Goal: Task Accomplishment & Management: Use online tool/utility

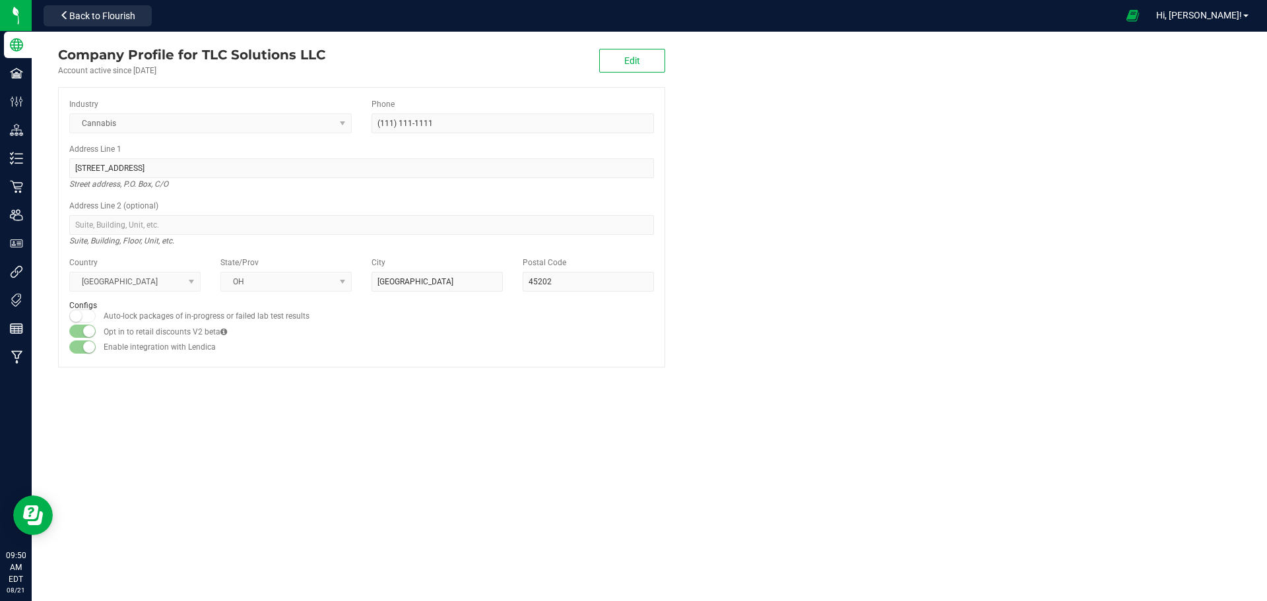
click at [118, 13] on span "Back to Flourish" at bounding box center [102, 16] width 66 height 11
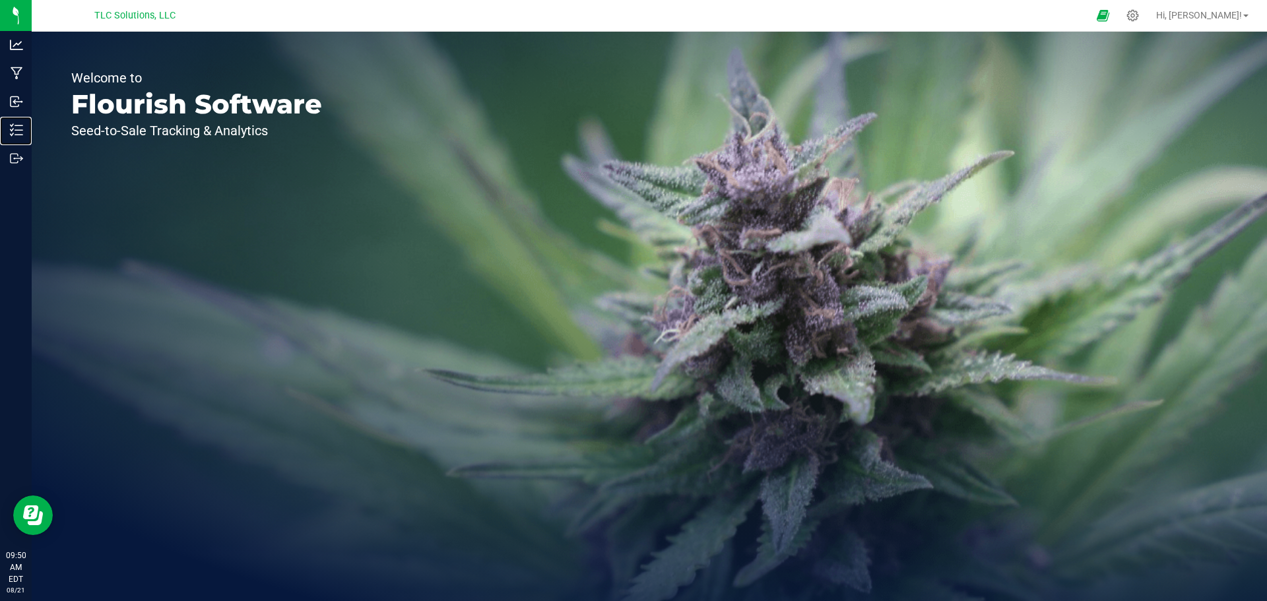
click at [0, 0] on p "Inventory" at bounding box center [0, 0] width 0 height 0
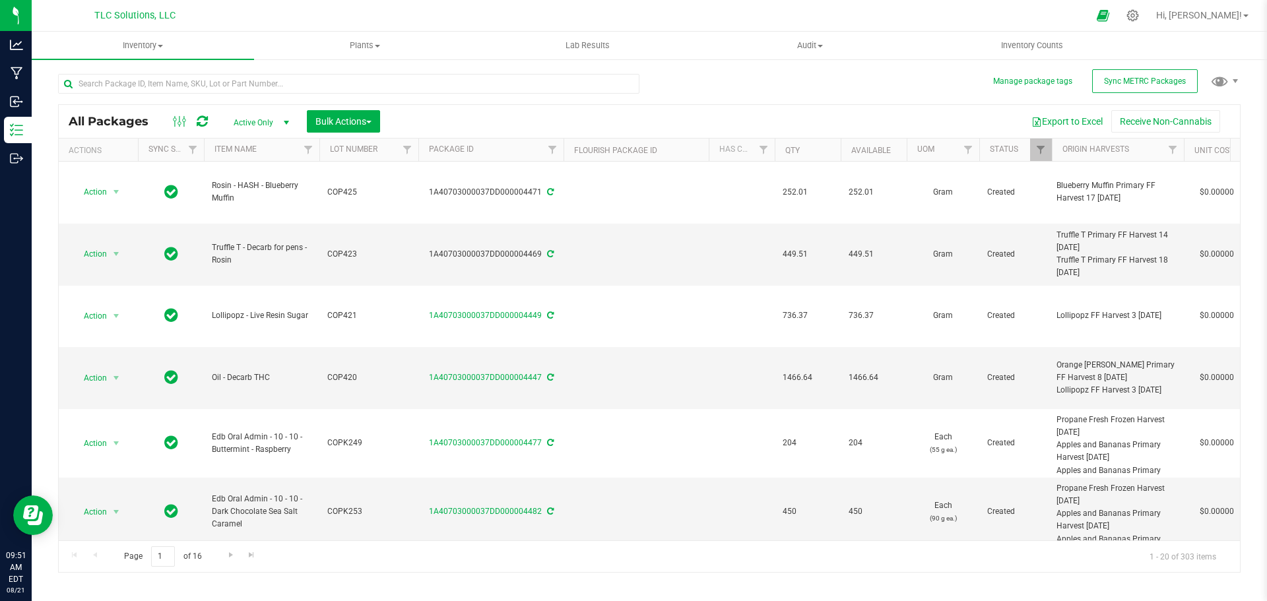
click at [336, 107] on div "All Packages Active Only Active Only Lab Samples Locked All External Internal B…" at bounding box center [649, 121] width 1181 height 33
click at [341, 116] on span "Bulk Actions" at bounding box center [343, 121] width 56 height 11
click at [379, 150] on span "Add to manufacturing run" at bounding box center [365, 151] width 100 height 11
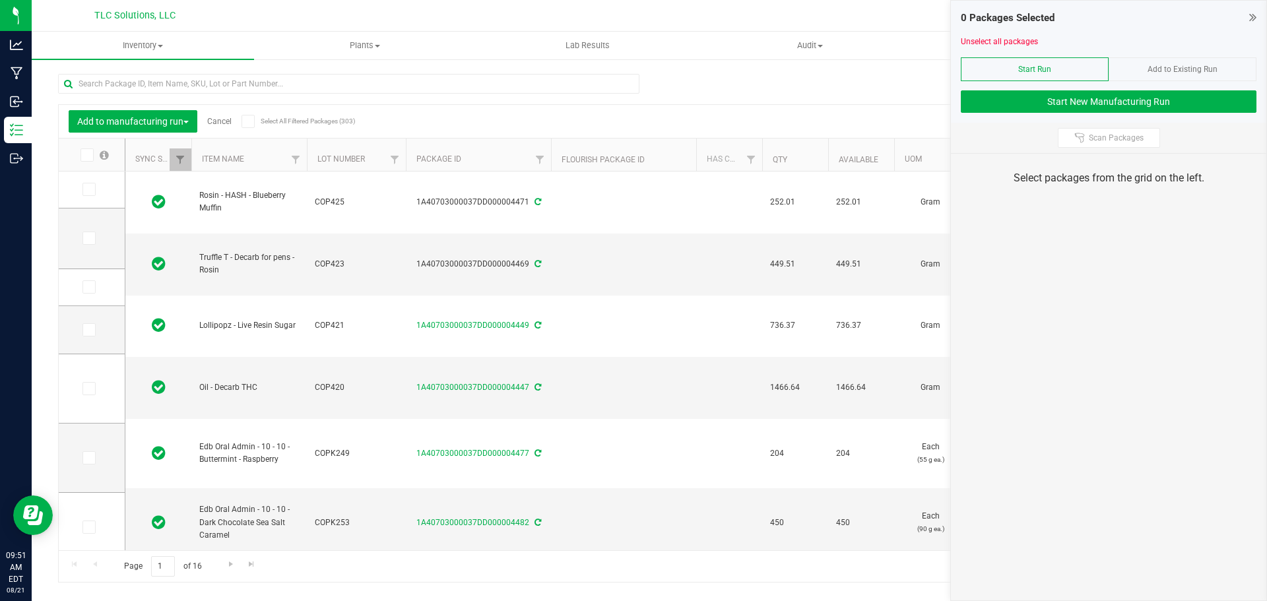
click at [1255, 17] on icon at bounding box center [1252, 17] width 7 height 13
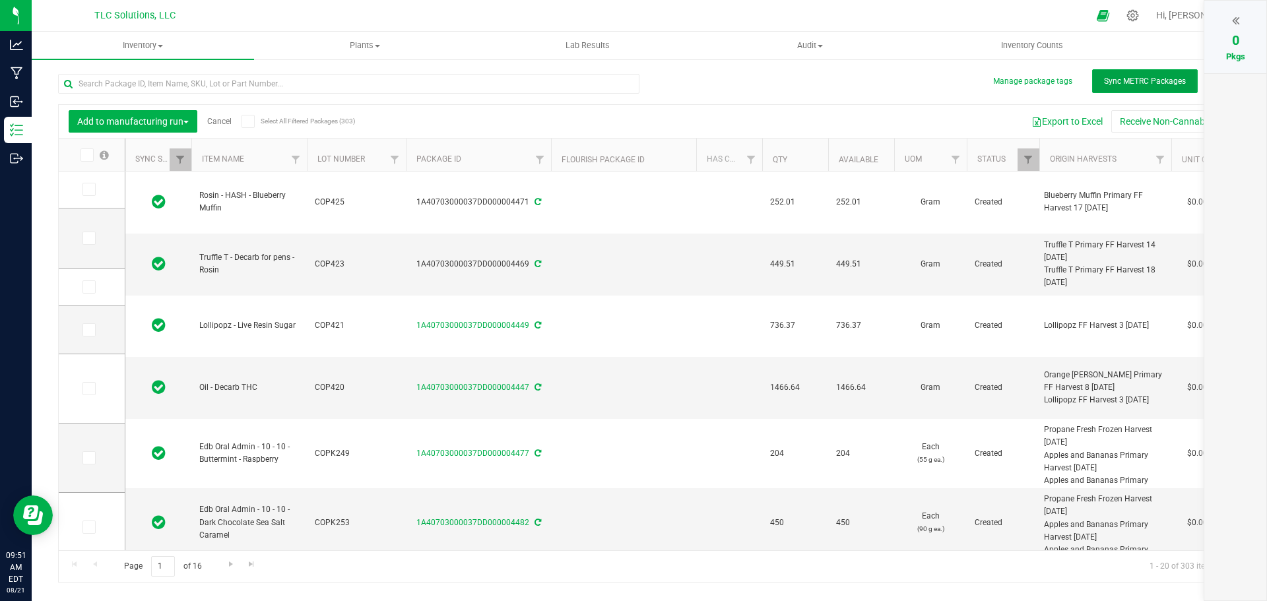
click at [1143, 85] on span "Sync METRC Packages" at bounding box center [1145, 81] width 82 height 9
click at [156, 88] on input "text" at bounding box center [348, 84] width 581 height 20
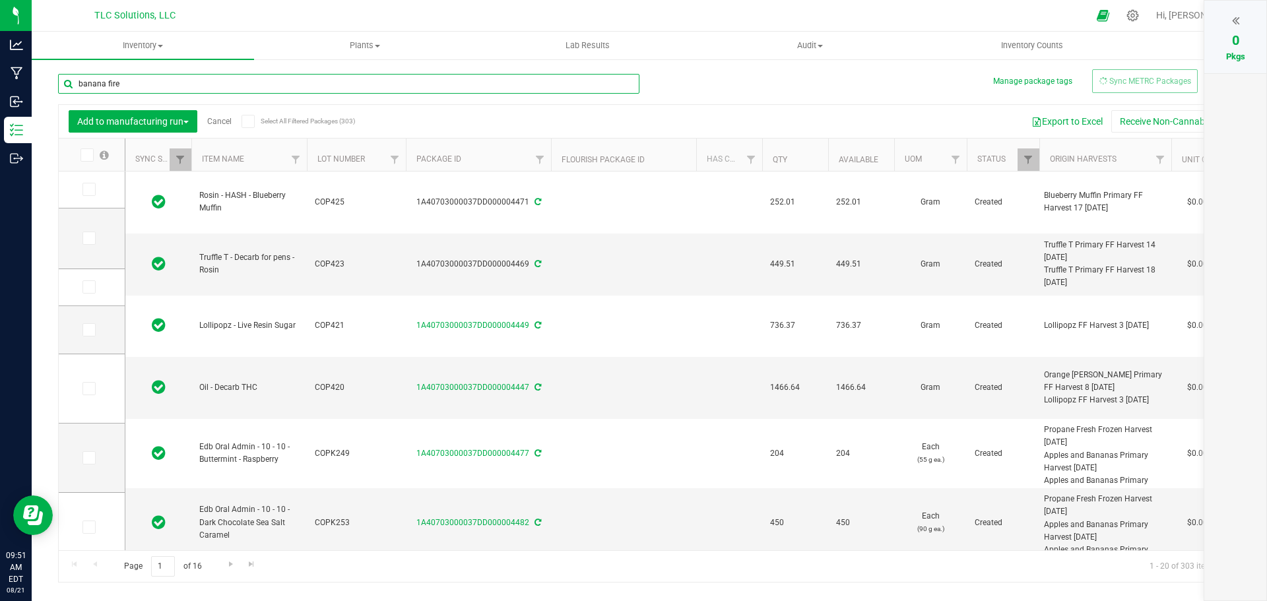
type input "banana fire"
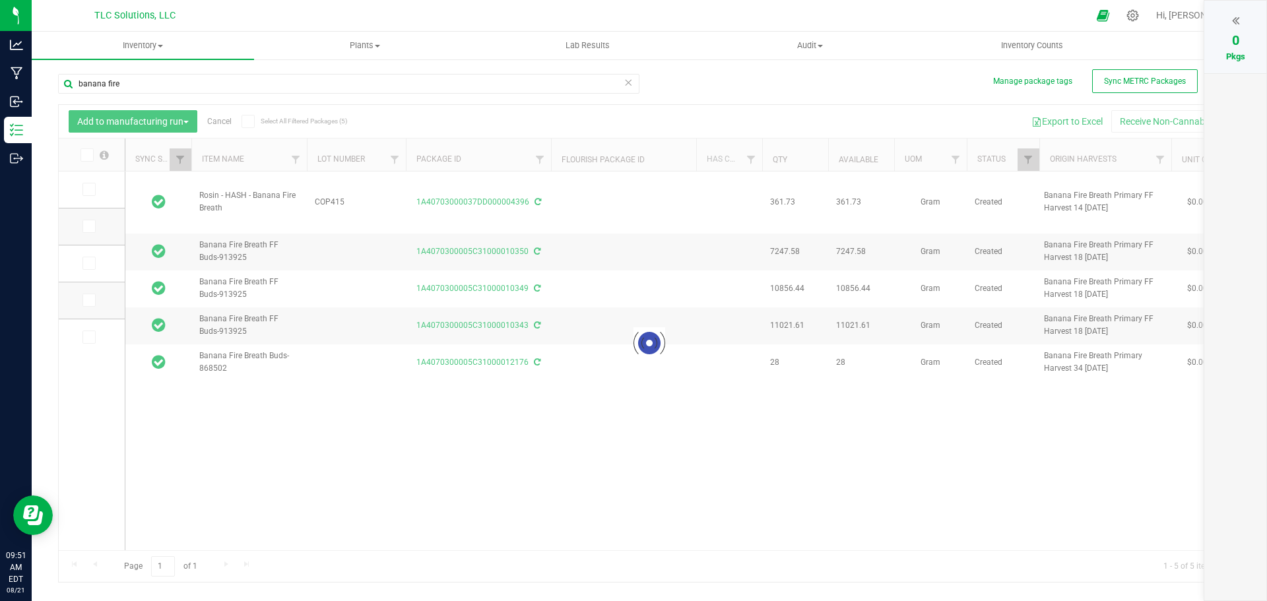
click at [1236, 16] on icon at bounding box center [1235, 20] width 7 height 13
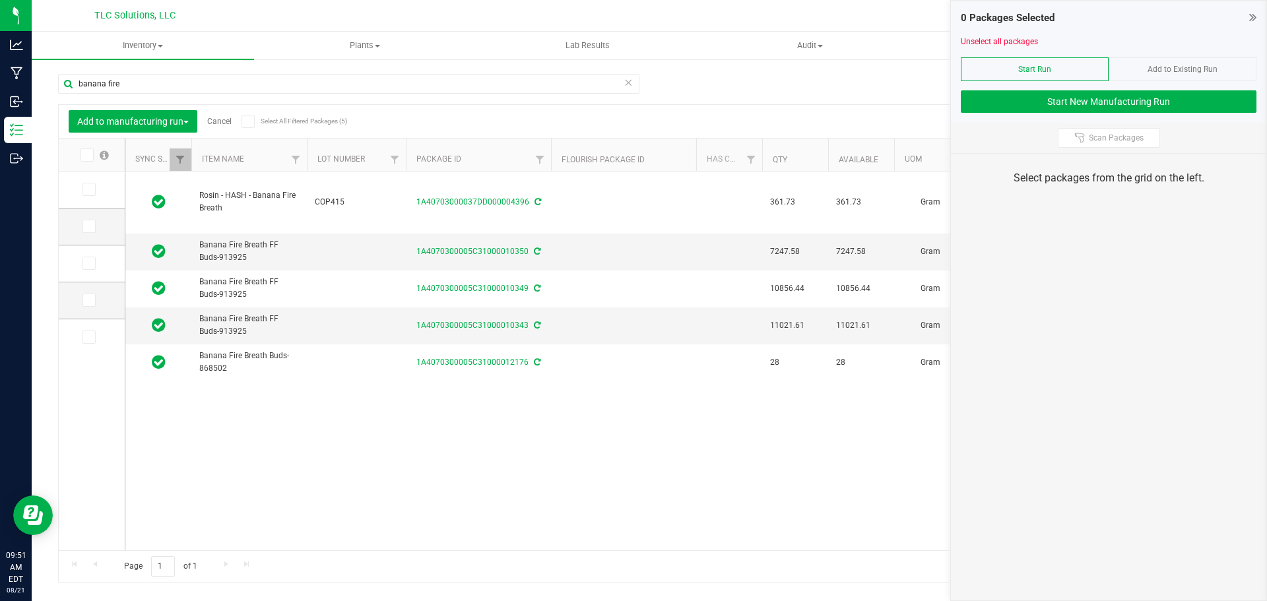
click at [88, 300] on icon at bounding box center [88, 300] width 9 height 0
click at [0, 0] on input "checkbox" at bounding box center [0, 0] width 0 height 0
click at [90, 263] on icon at bounding box center [88, 263] width 9 height 0
click at [0, 0] on input "checkbox" at bounding box center [0, 0] width 0 height 0
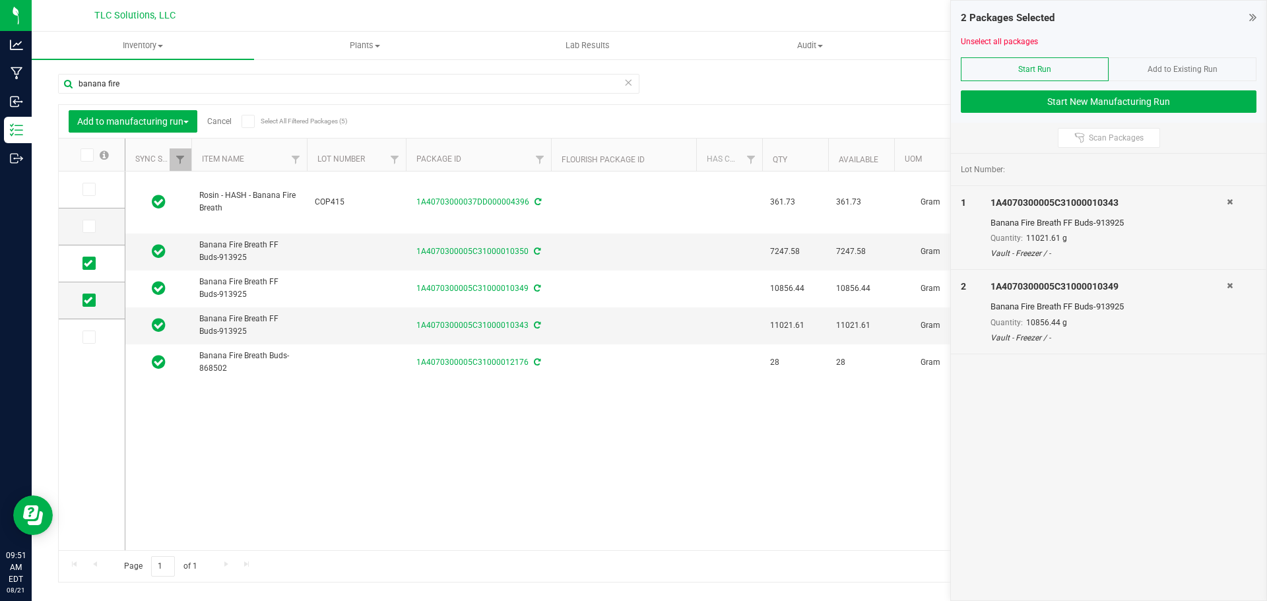
click at [90, 226] on icon at bounding box center [88, 226] width 9 height 0
click at [0, 0] on input "checkbox" at bounding box center [0, 0] width 0 height 0
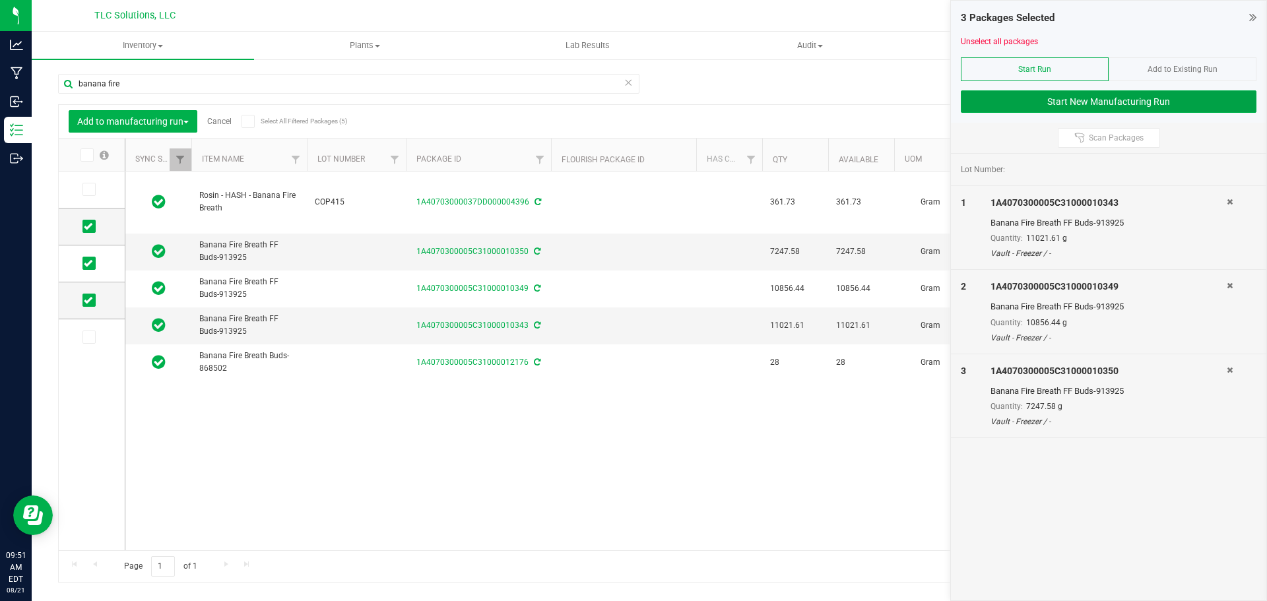
click at [1125, 96] on button "Start New Manufacturing Run" at bounding box center [1109, 101] width 296 height 22
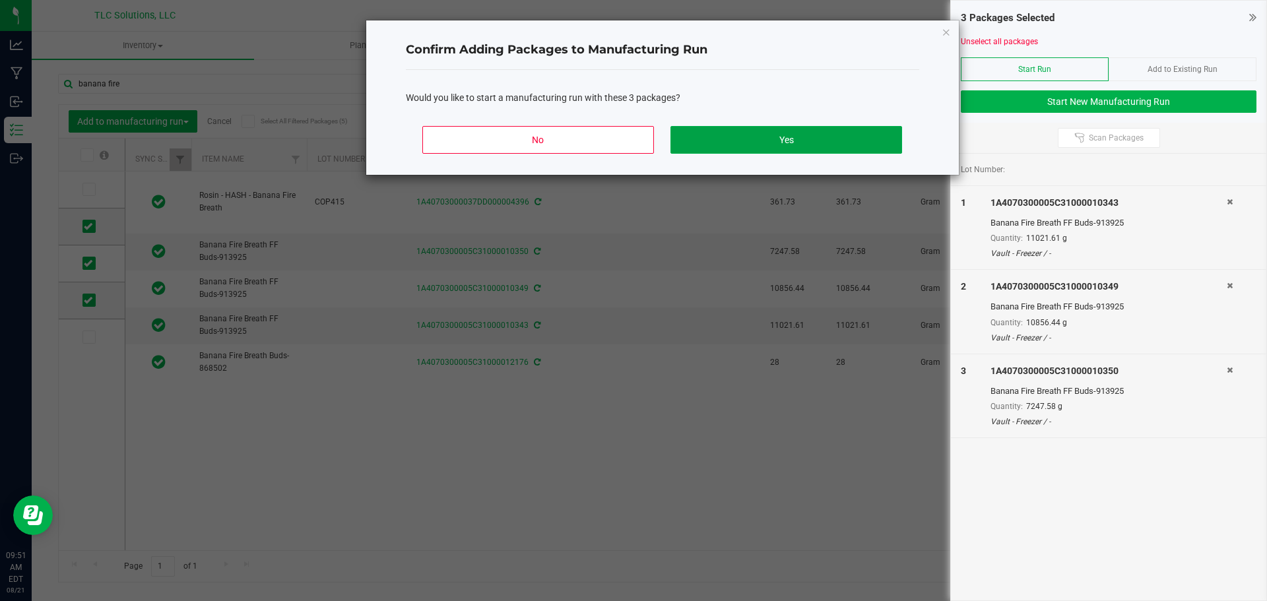
click at [724, 143] on button "Yes" at bounding box center [785, 140] width 231 height 28
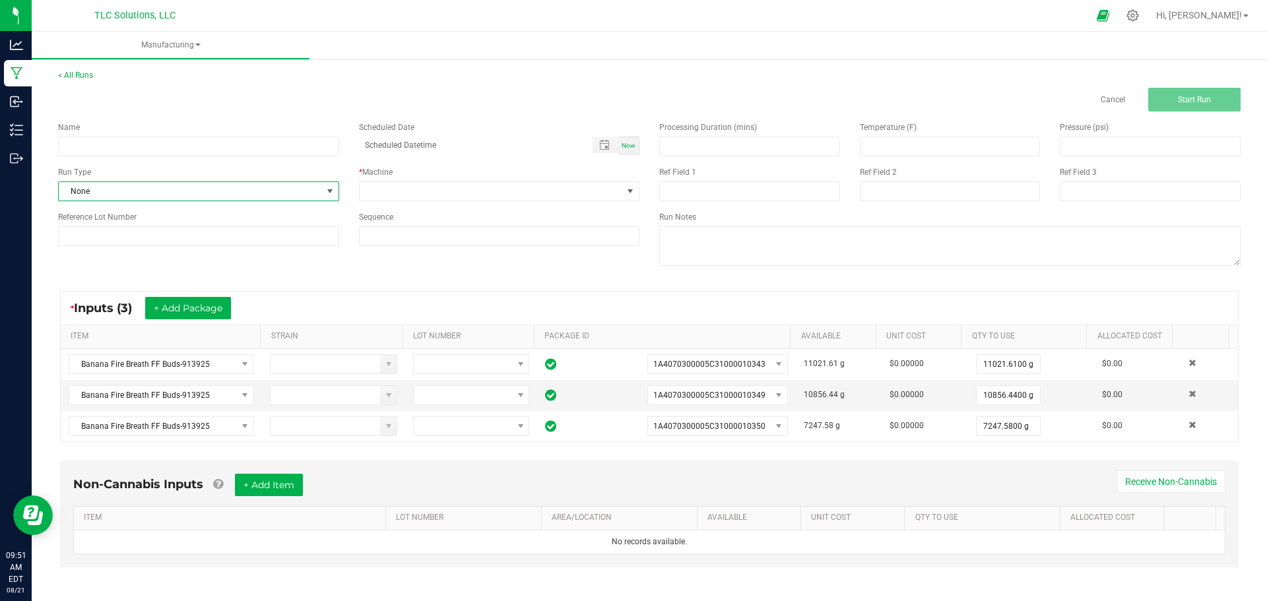
click at [296, 188] on span "None" at bounding box center [190, 191] width 263 height 18
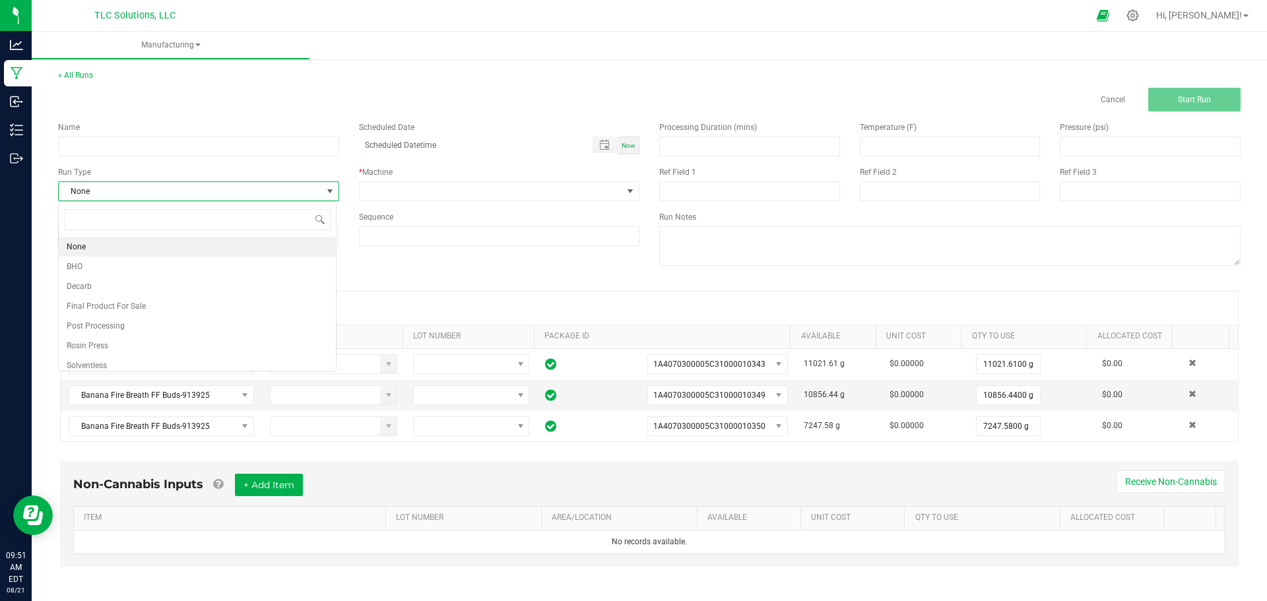
scroll to position [20, 278]
click at [116, 359] on li "Solventless" at bounding box center [197, 366] width 277 height 20
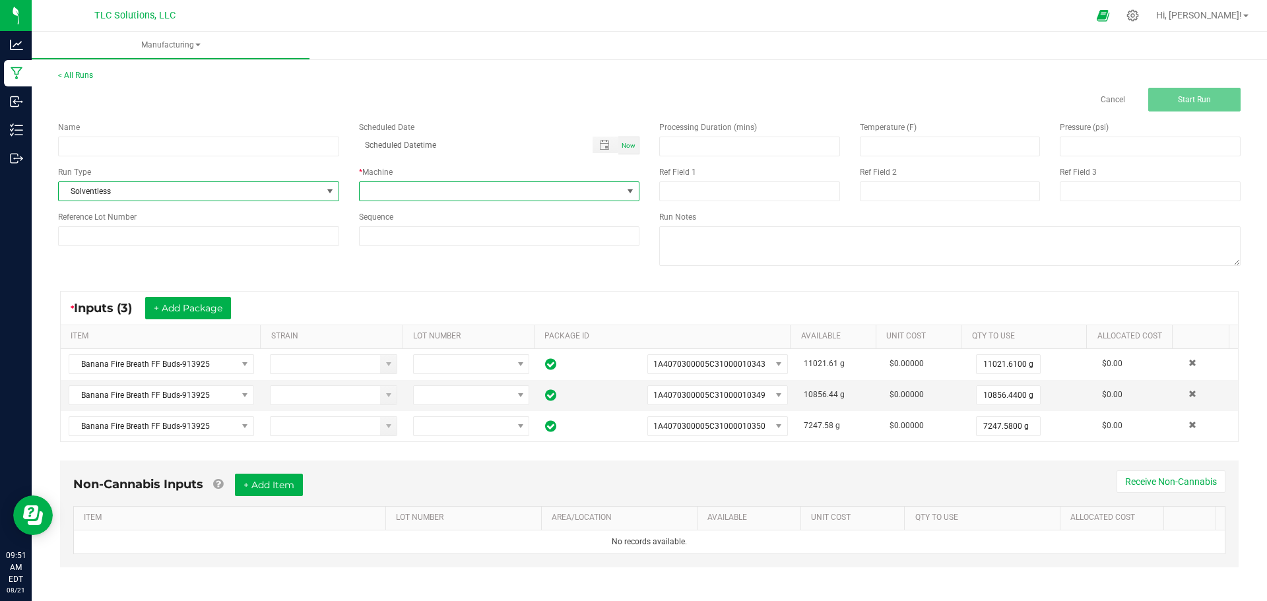
click at [437, 191] on span at bounding box center [491, 191] width 263 height 18
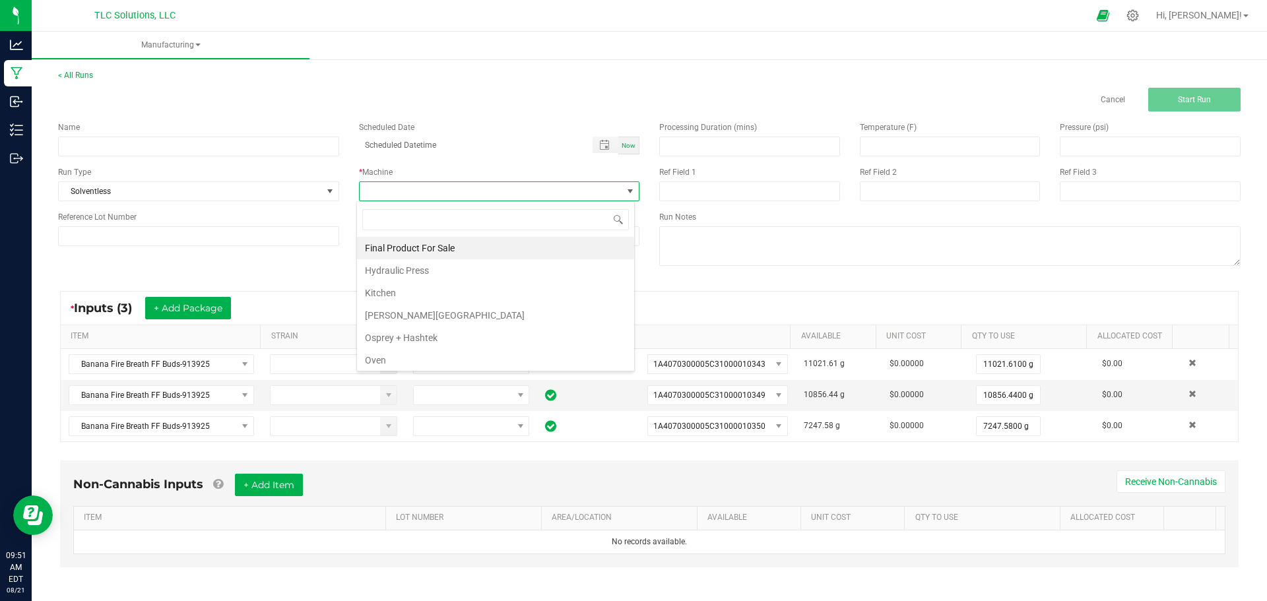
click at [439, 340] on li "Osprey + Hashtek" at bounding box center [495, 338] width 277 height 22
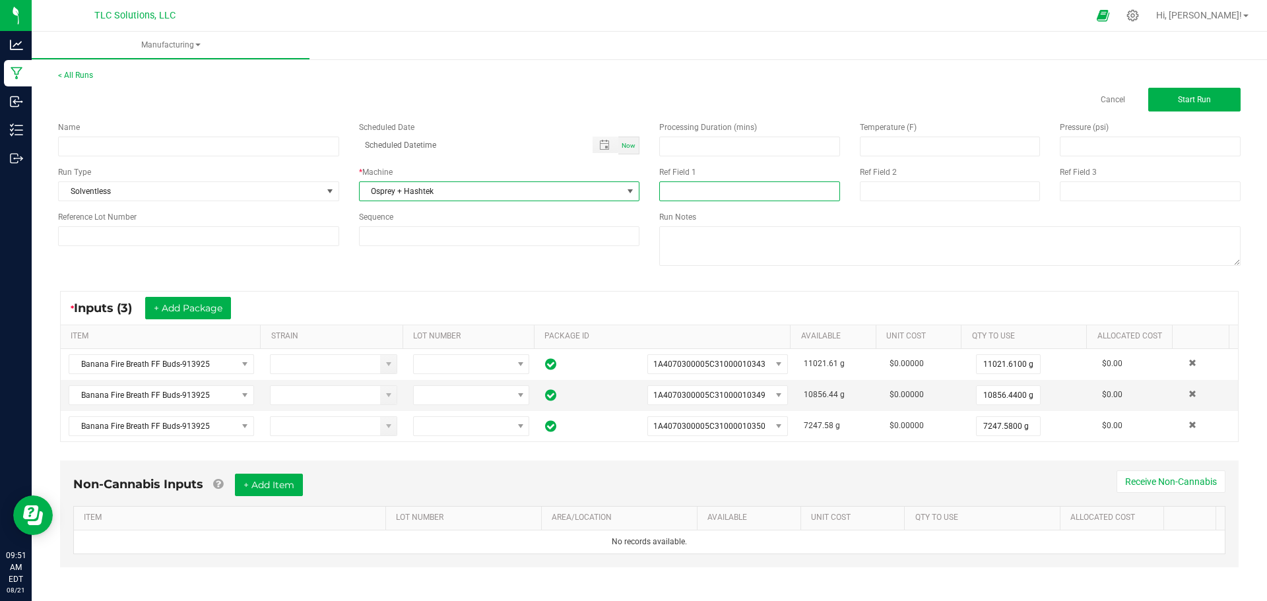
click at [743, 190] on input at bounding box center [749, 191] width 181 height 20
type input "111.88g food grade bubble in freezer"
click at [1203, 104] on button "Start Run" at bounding box center [1194, 100] width 92 height 24
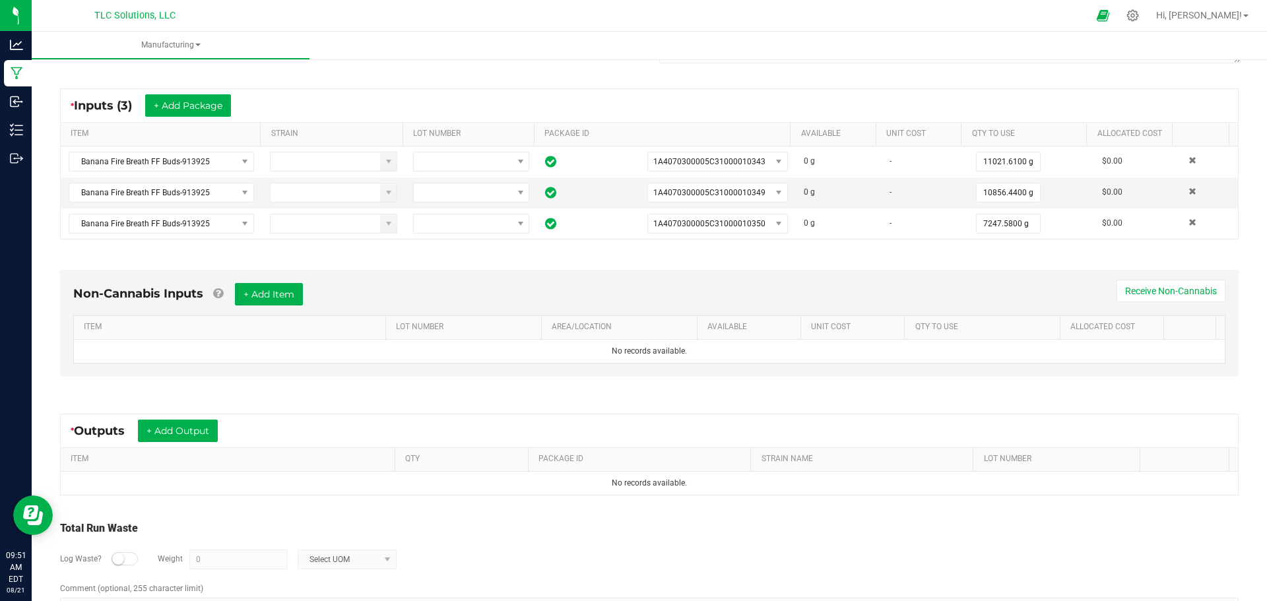
scroll to position [265, 0]
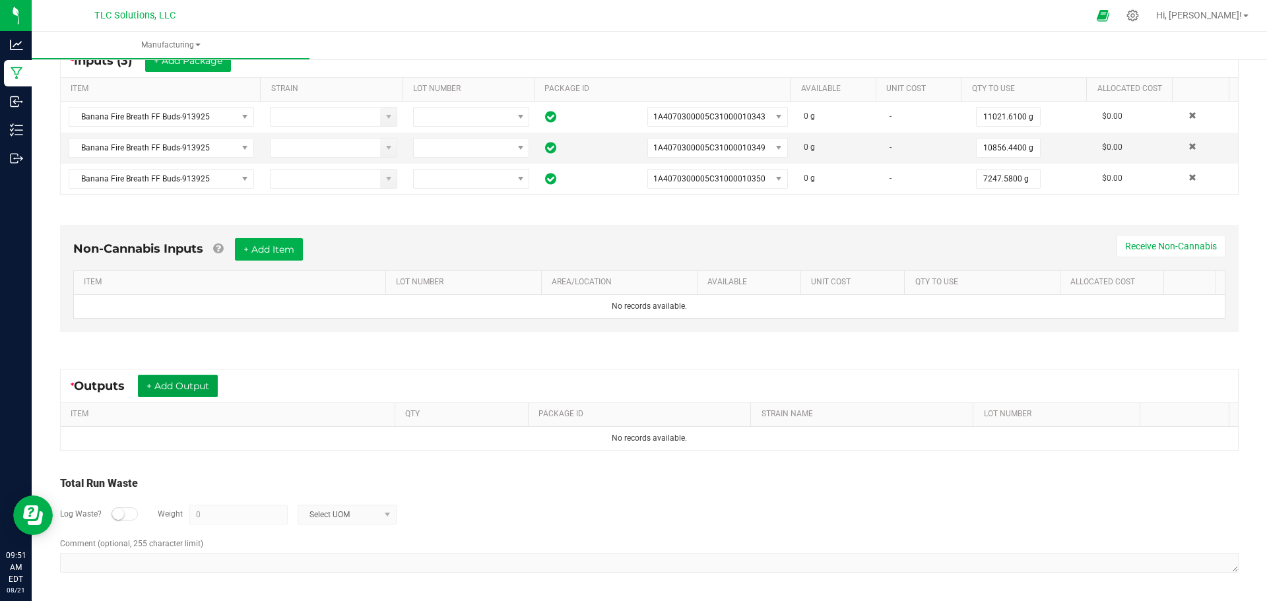
click at [191, 386] on button "+ Add Output" at bounding box center [178, 386] width 80 height 22
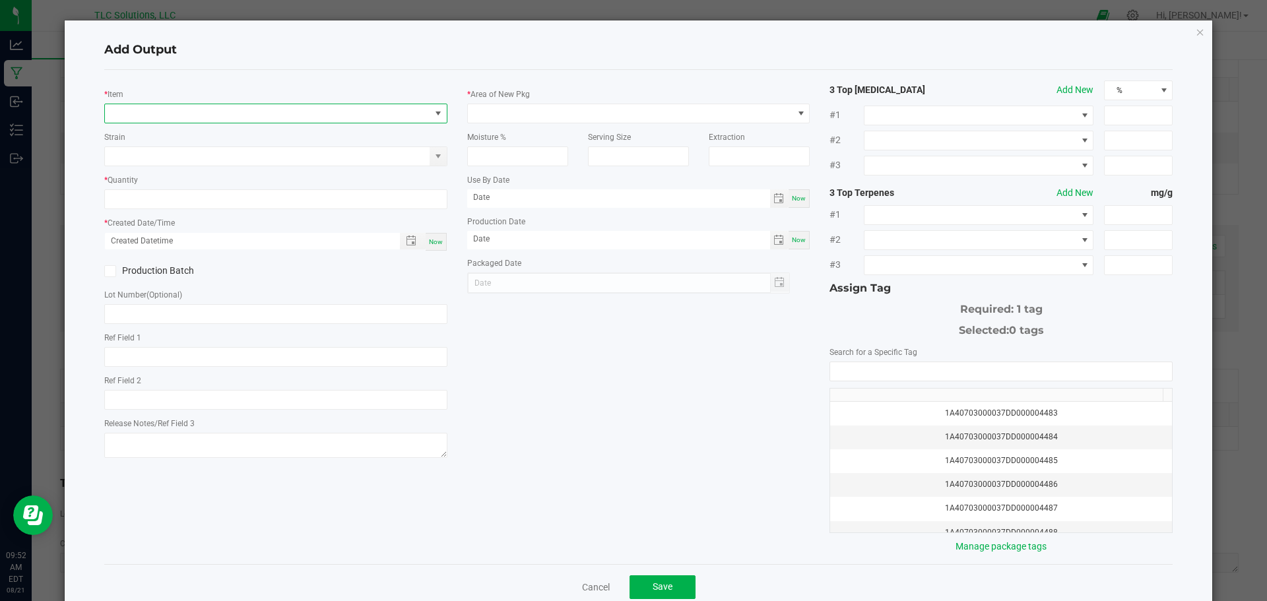
click at [193, 115] on span "NO DATA FOUND" at bounding box center [267, 113] width 325 height 18
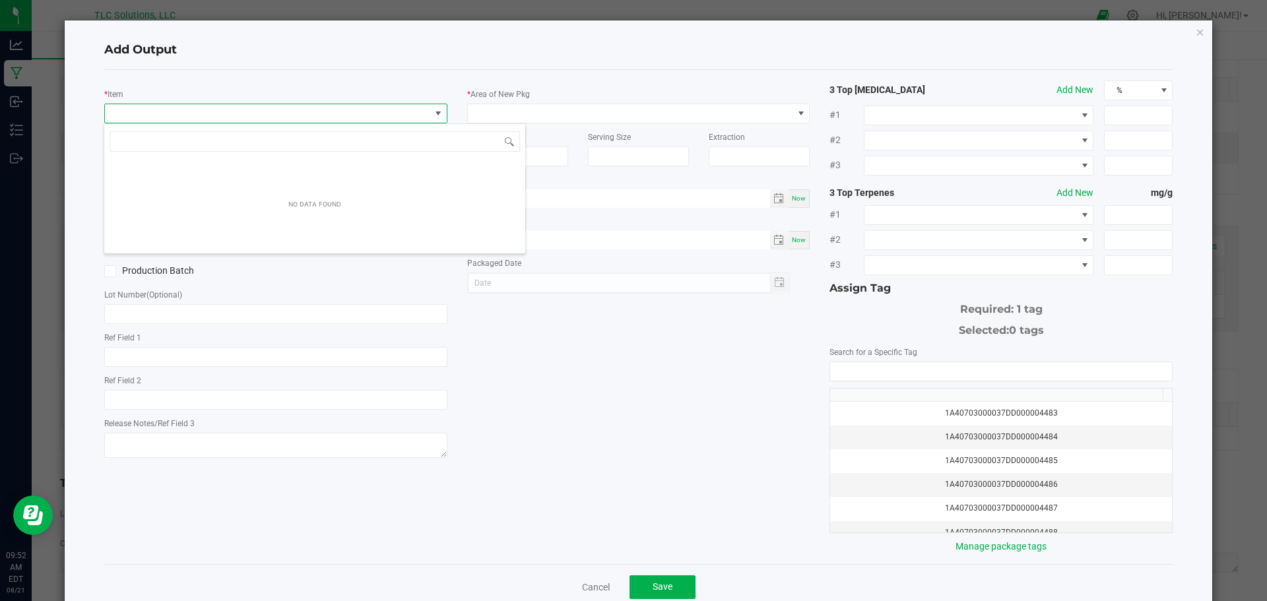
scroll to position [20, 340]
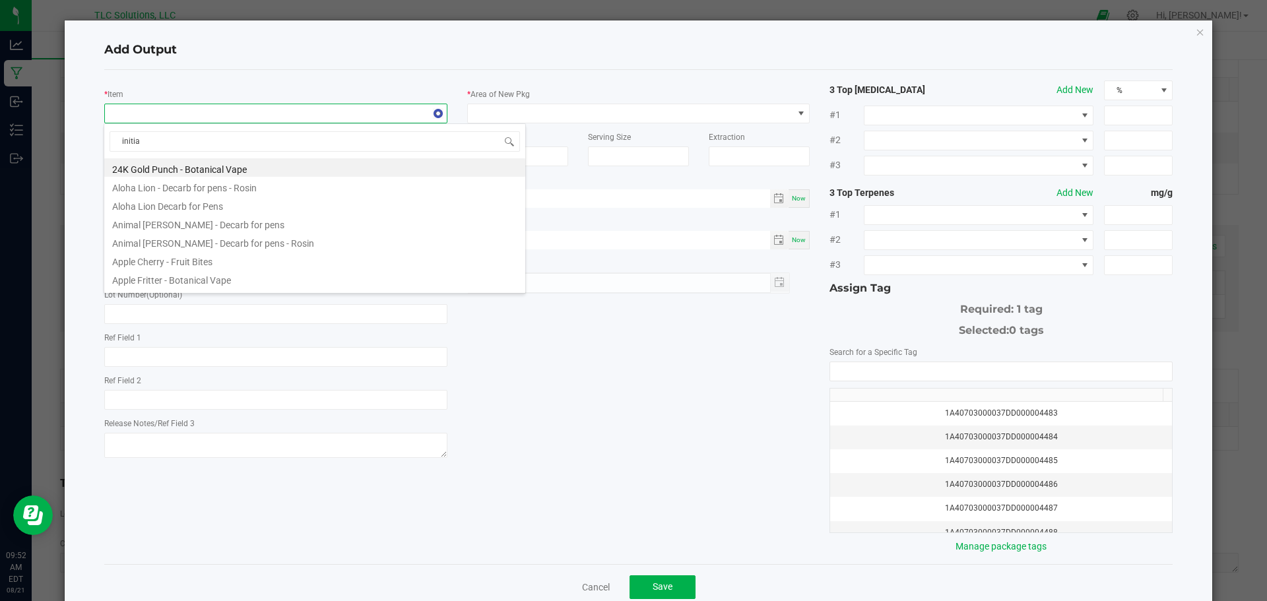
type input "initial"
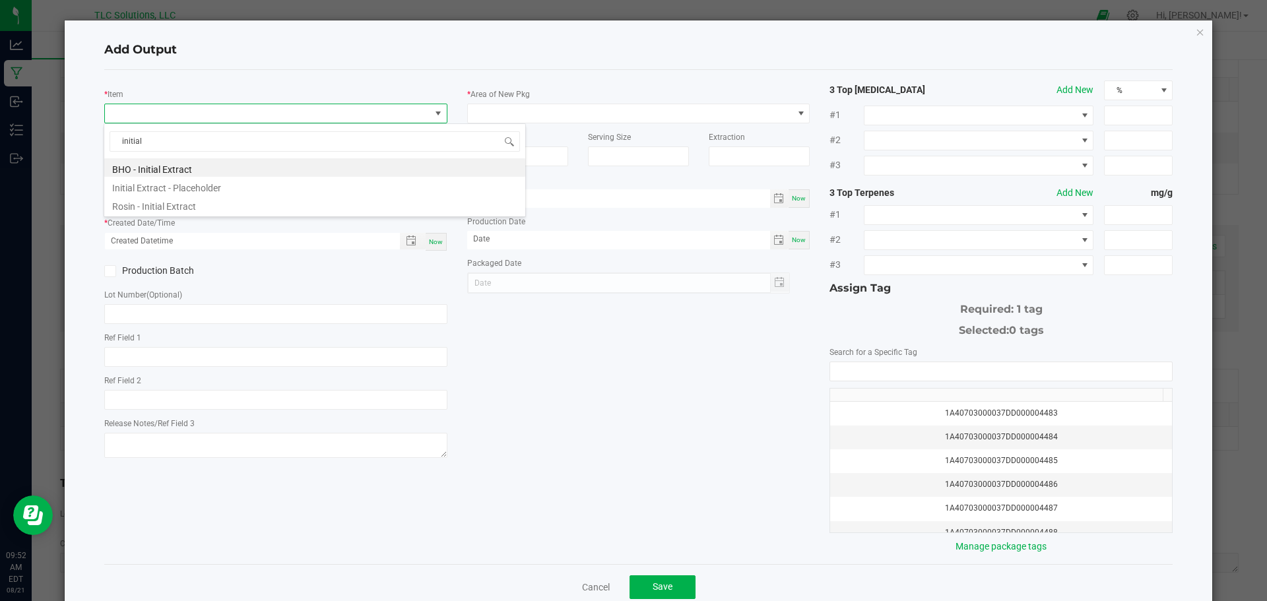
click at [188, 208] on li "Rosin - Initial Extract" at bounding box center [314, 204] width 421 height 18
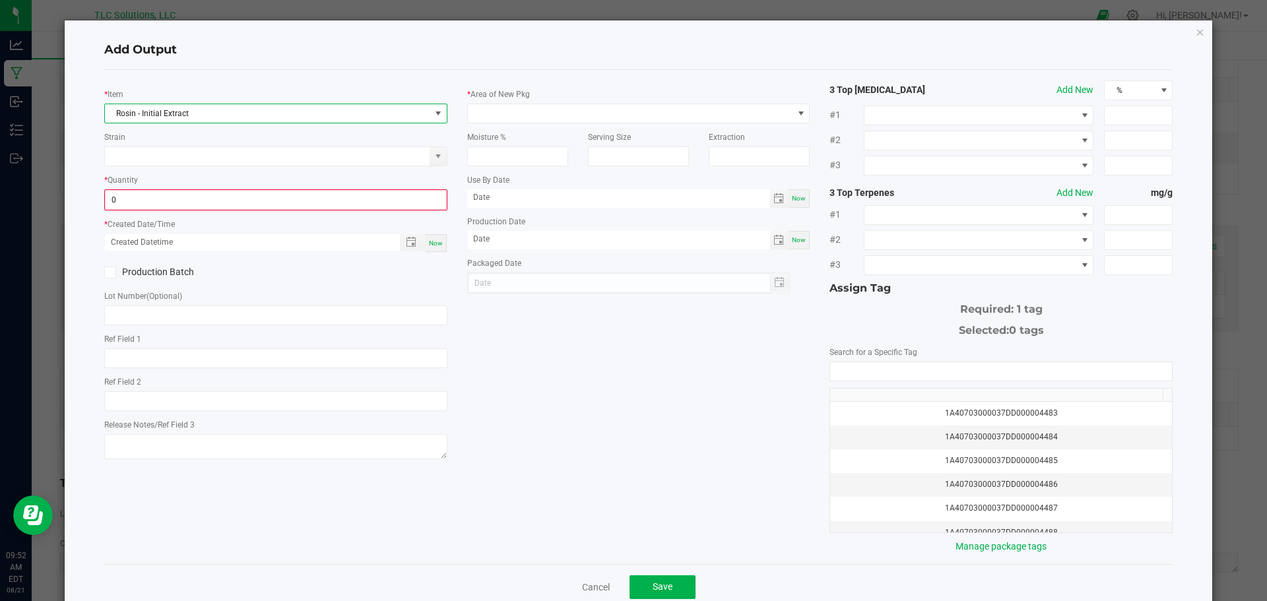
click at [178, 202] on input "0" at bounding box center [276, 200] width 340 height 18
type input "539.8200 g"
click at [437, 242] on span "Now" at bounding box center [436, 241] width 14 height 7
type input "[DATE] 9:52 AM"
type input "[DATE]"
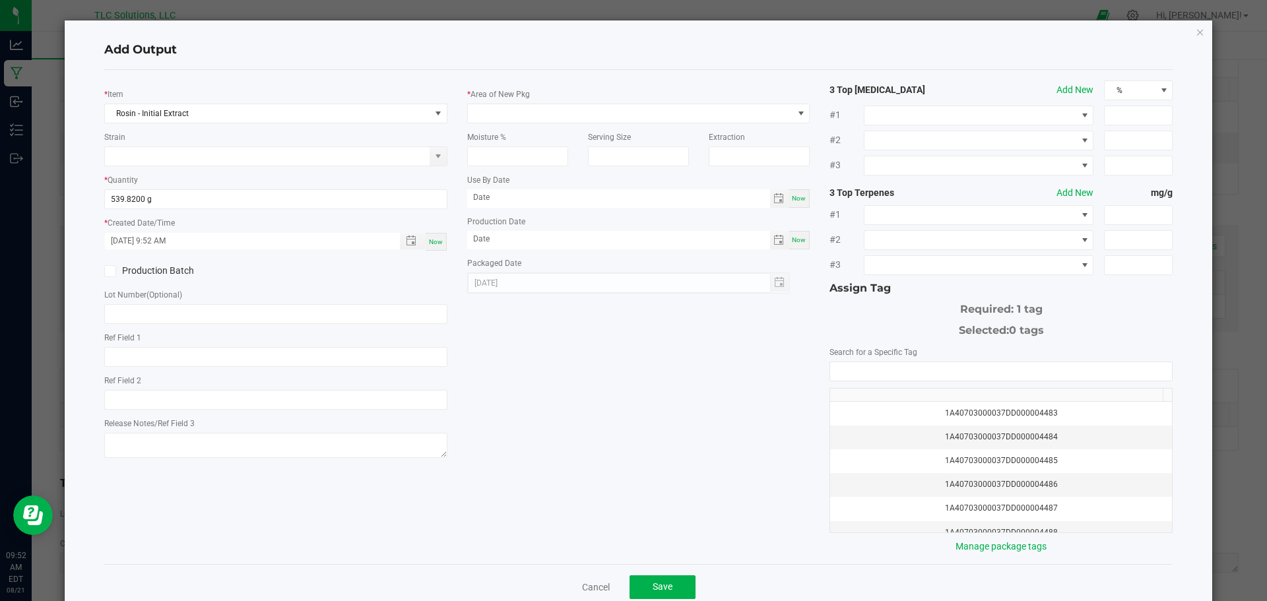
click at [130, 266] on label "Production Batch" at bounding box center [185, 271] width 162 height 14
click at [0, 0] on input "Production Batch" at bounding box center [0, 0] width 0 height 0
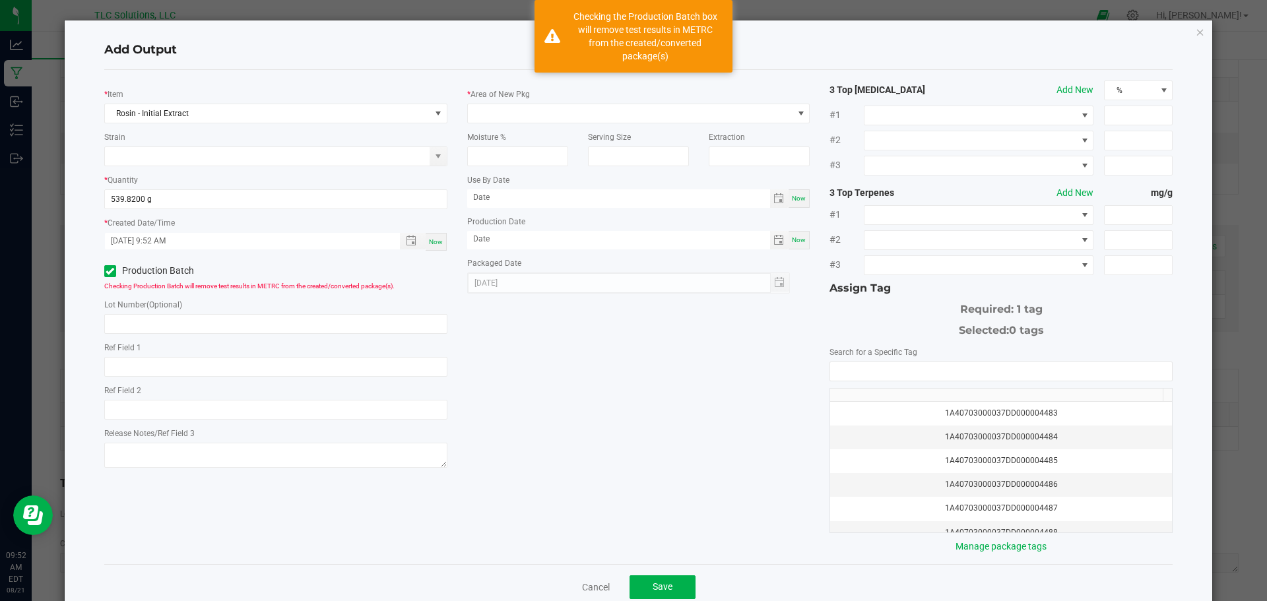
click at [124, 241] on input "[DATE] 9:52 AM" at bounding box center [245, 241] width 281 height 16
type input "[DATE] 9:52 AM"
type input "[DATE]"
type input "[DATE] 9:52 AM"
type input "[DATE]"
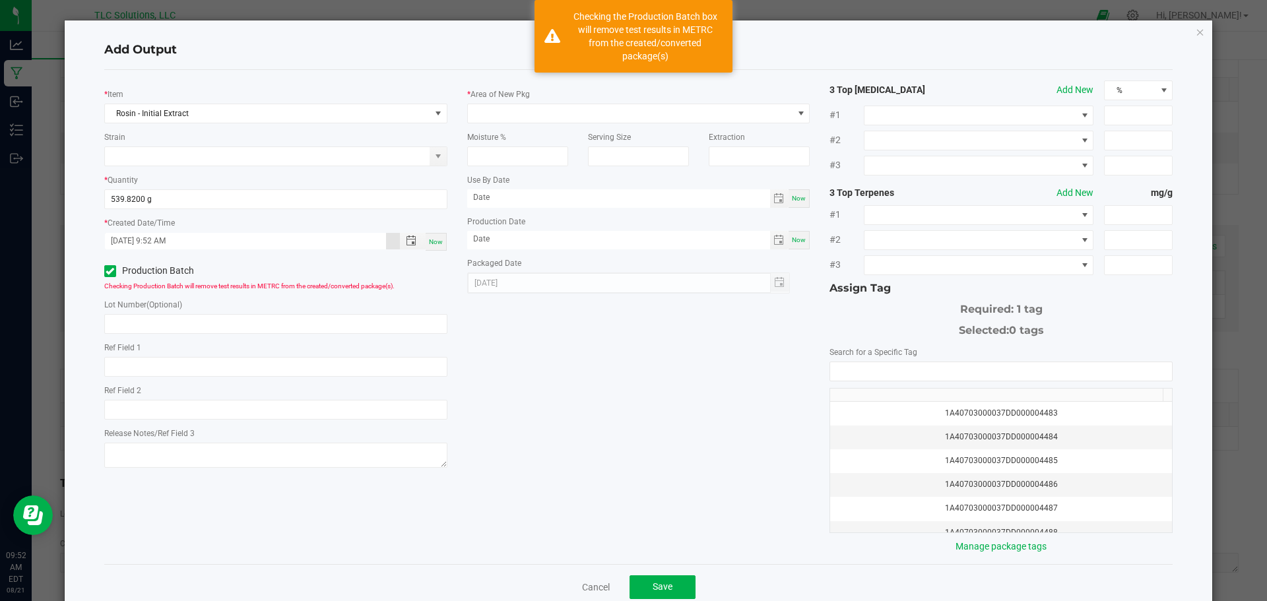
type input "[DATE] 9:52 AM"
click at [169, 314] on input "text" at bounding box center [275, 324] width 343 height 20
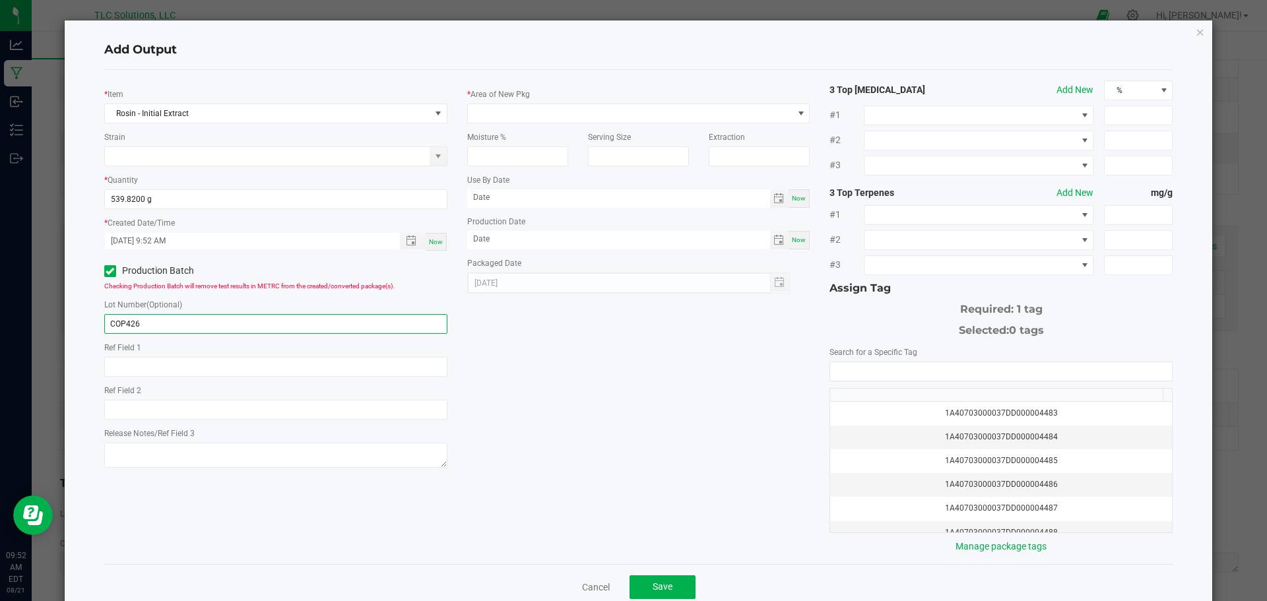
type input "COP426"
click at [592, 119] on span at bounding box center [630, 113] width 325 height 18
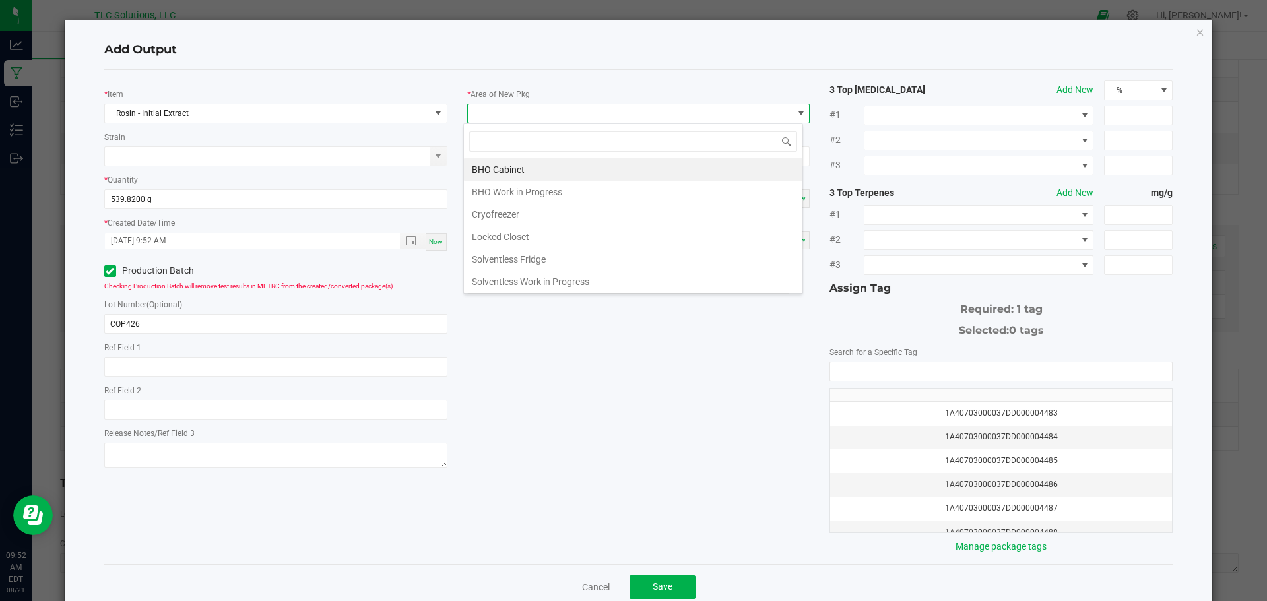
click at [567, 254] on li "Solventless Fridge" at bounding box center [633, 259] width 338 height 22
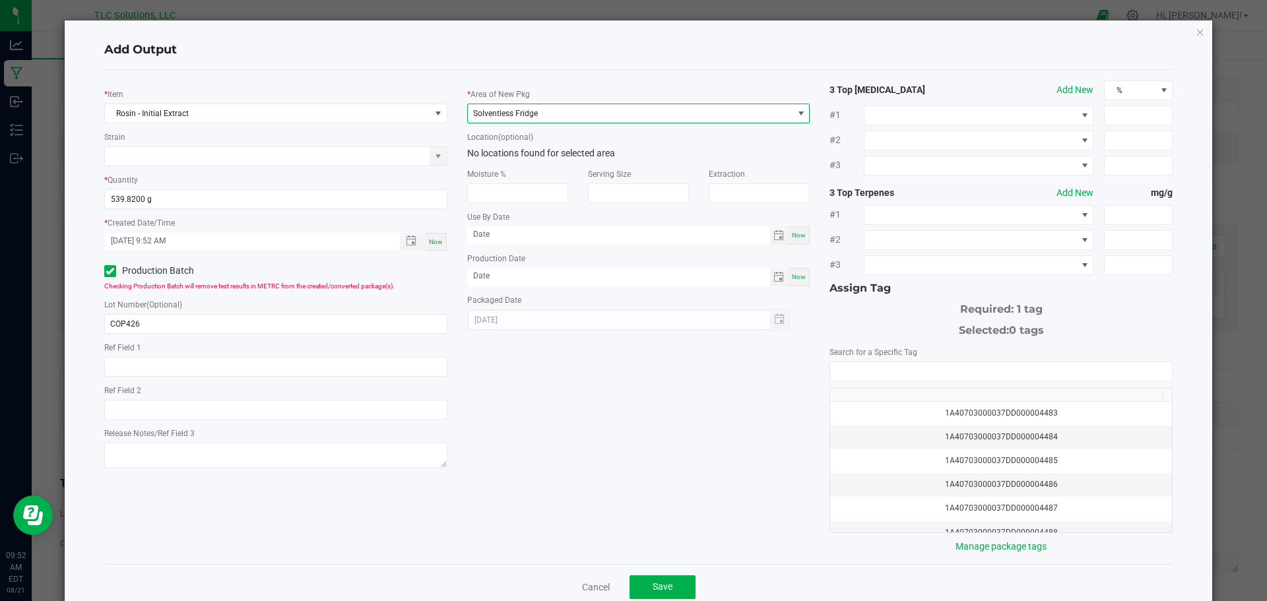
click at [1019, 407] on div "1A40703000037DD000004483" at bounding box center [1001, 413] width 326 height 13
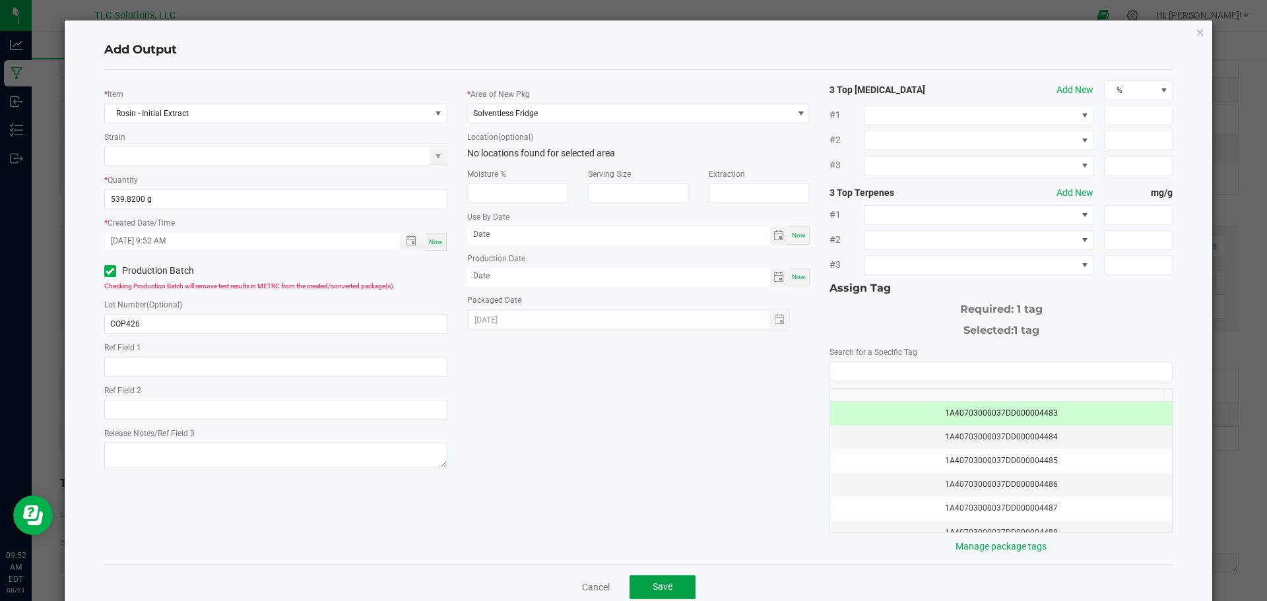
click at [658, 590] on span "Save" at bounding box center [662, 586] width 20 height 11
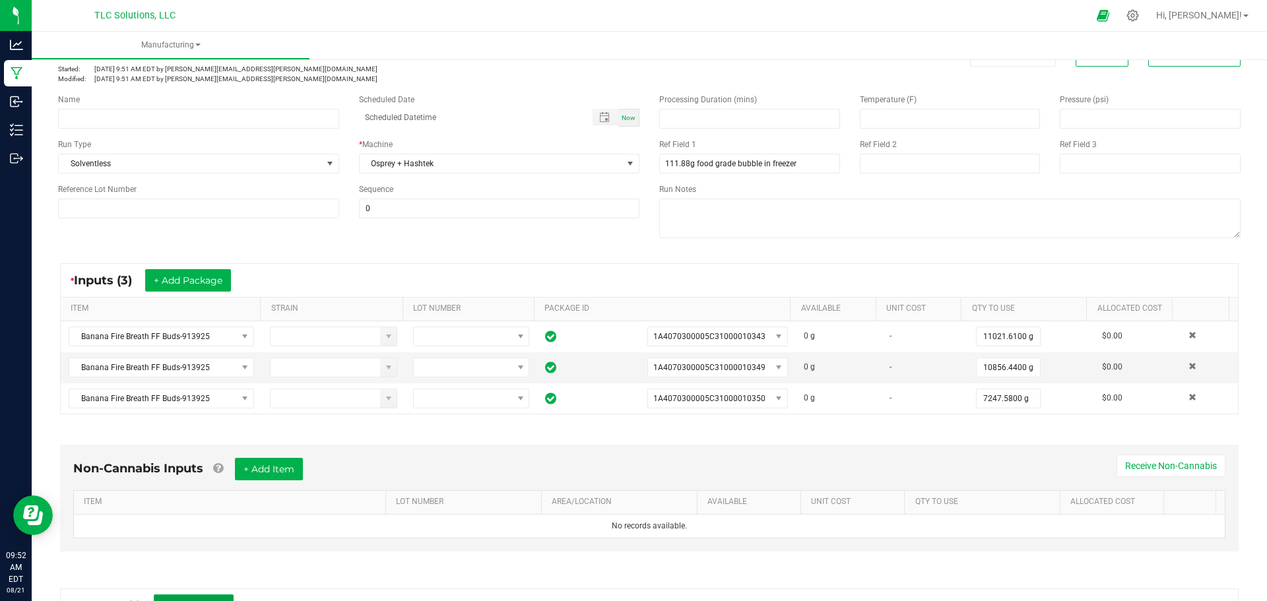
scroll to position [0, 0]
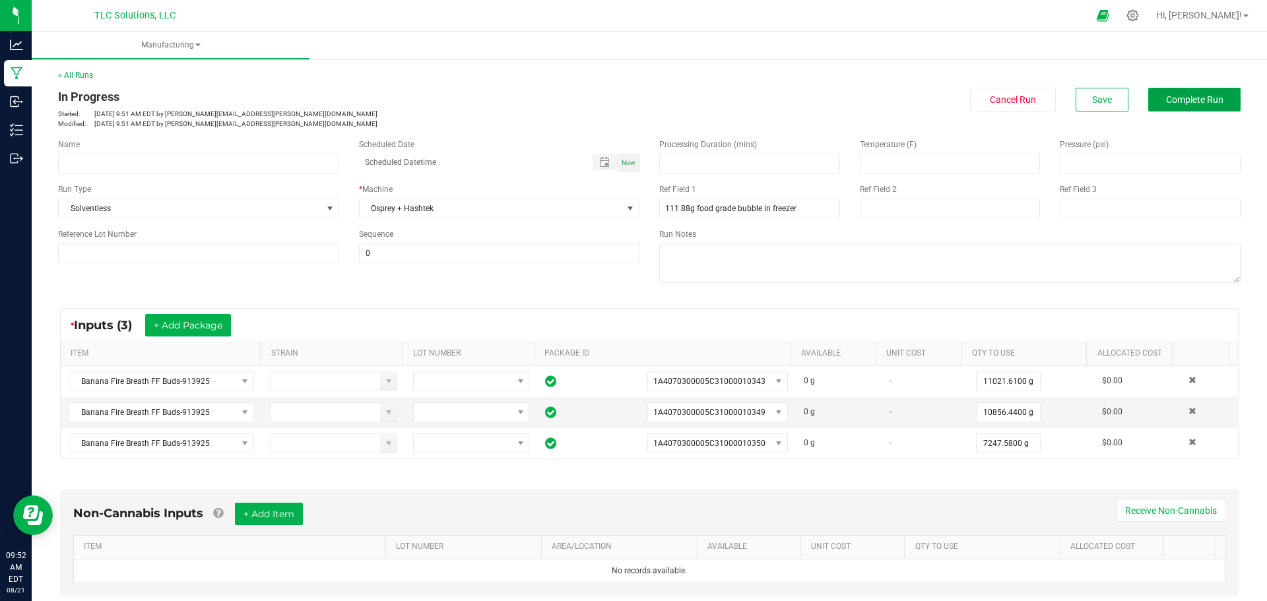
click at [1179, 96] on span "Complete Run" at bounding box center [1194, 99] width 57 height 11
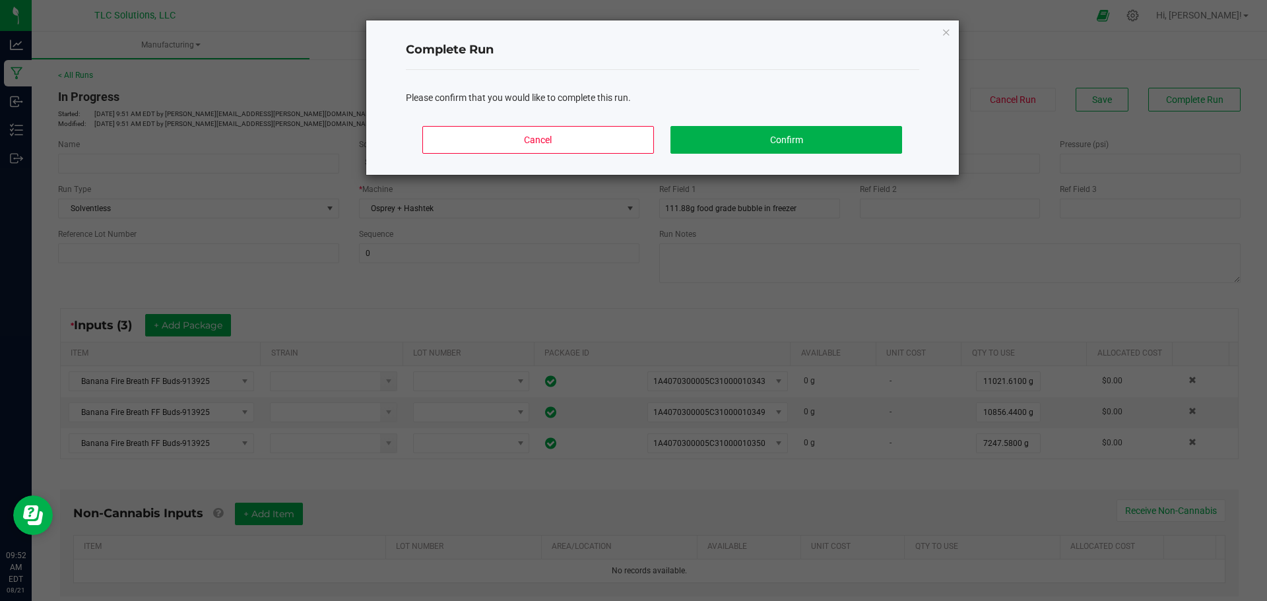
click at [942, 32] on icon "Close" at bounding box center [945, 32] width 9 height 16
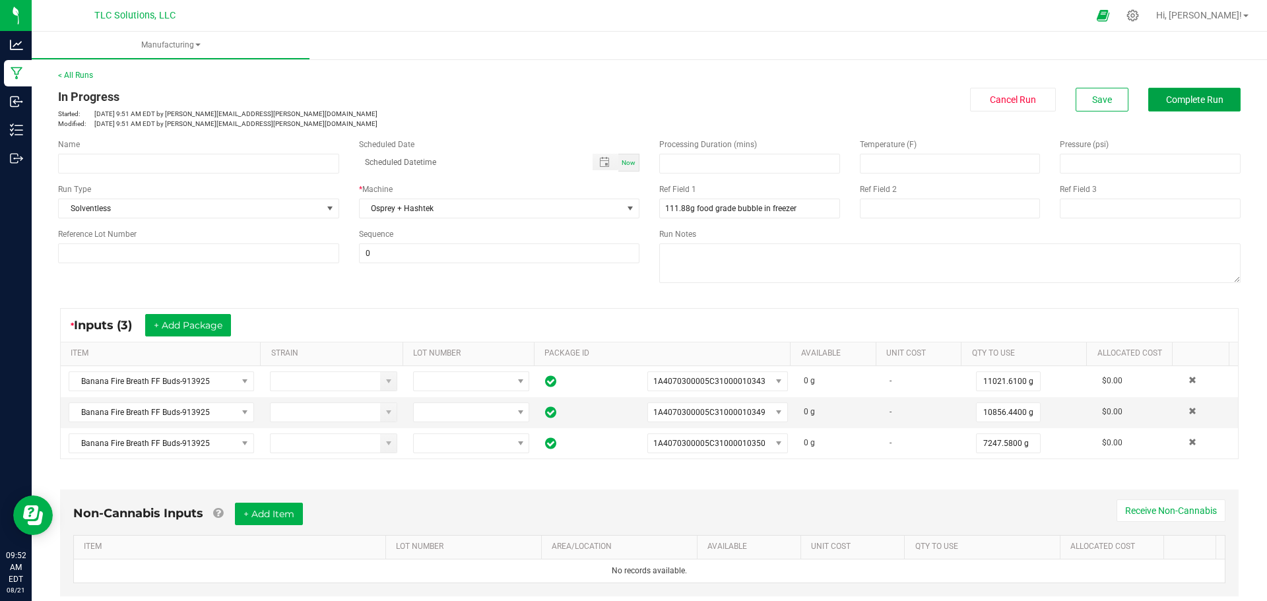
click at [1177, 91] on button "Complete Run" at bounding box center [1194, 100] width 92 height 24
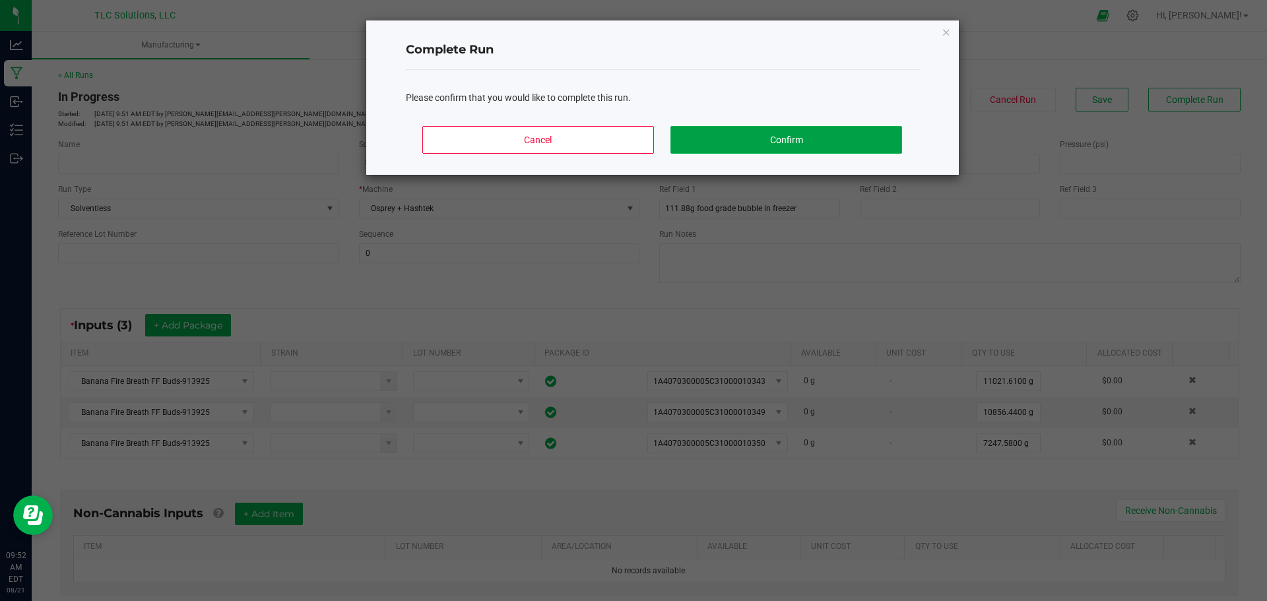
click at [785, 129] on button "Confirm" at bounding box center [785, 140] width 231 height 28
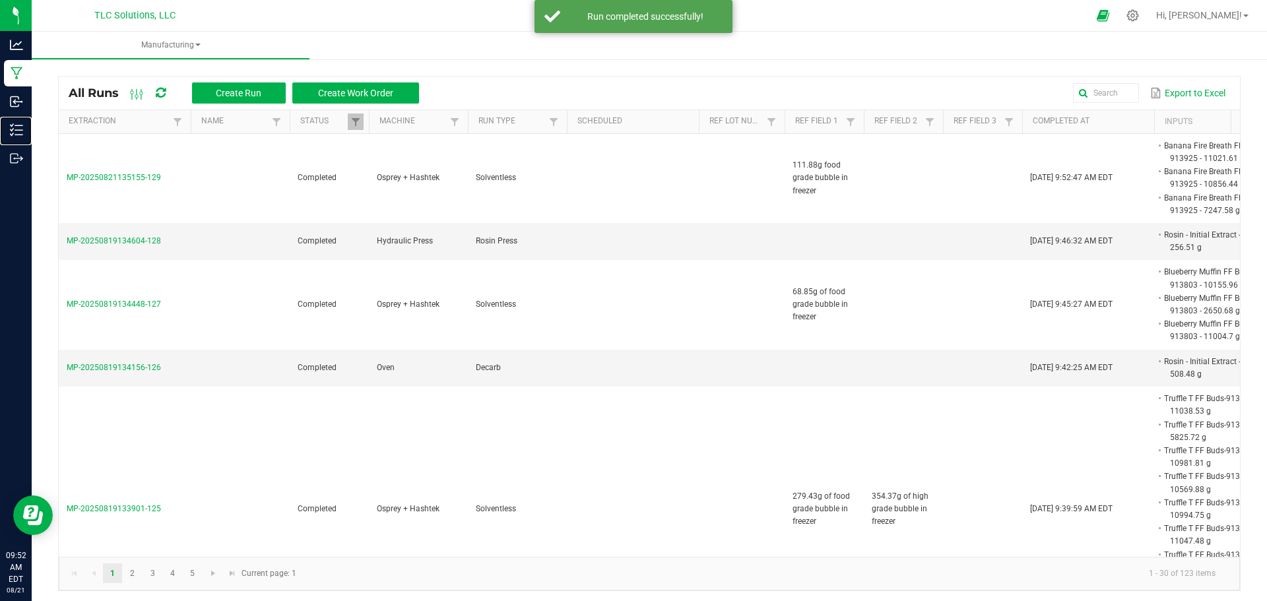
click at [16, 131] on icon at bounding box center [16, 129] width 13 height 13
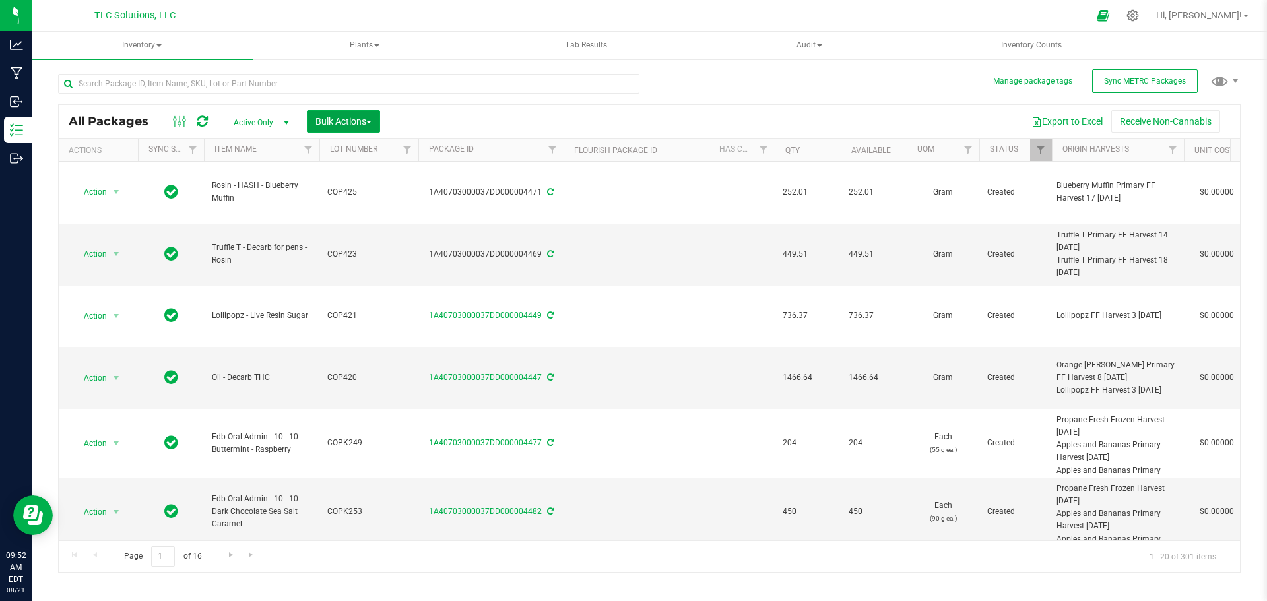
click at [350, 118] on span "Bulk Actions" at bounding box center [343, 121] width 56 height 11
click at [359, 152] on span "Add to manufacturing run" at bounding box center [365, 151] width 100 height 11
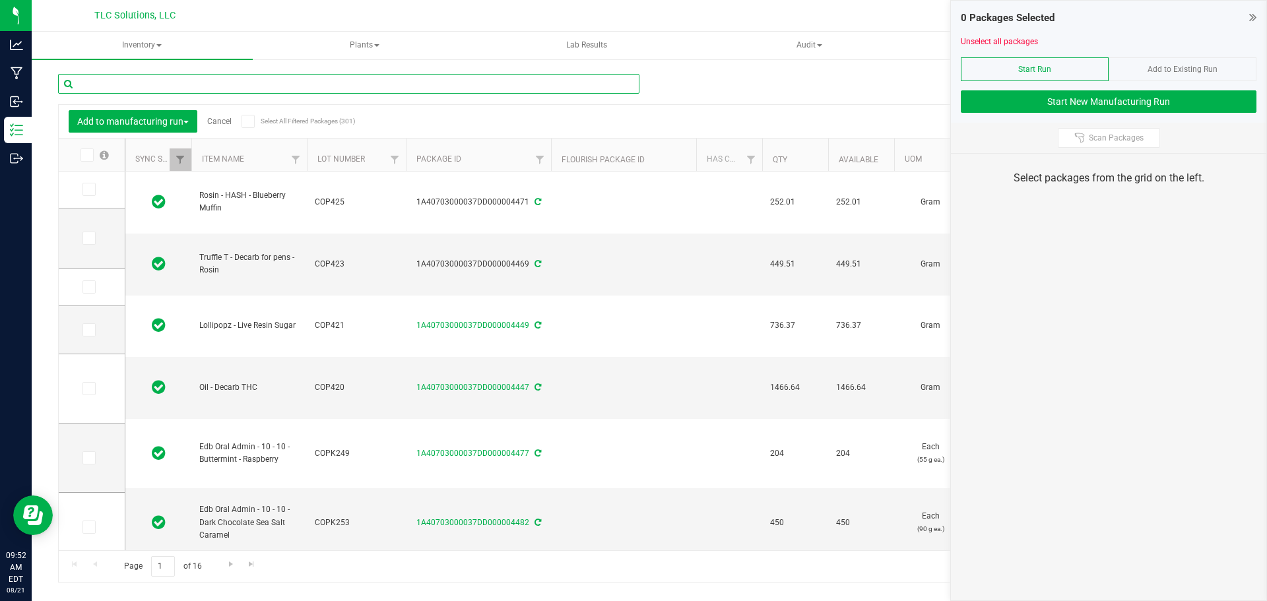
click at [138, 84] on input "text" at bounding box center [348, 84] width 581 height 20
type input "initial"
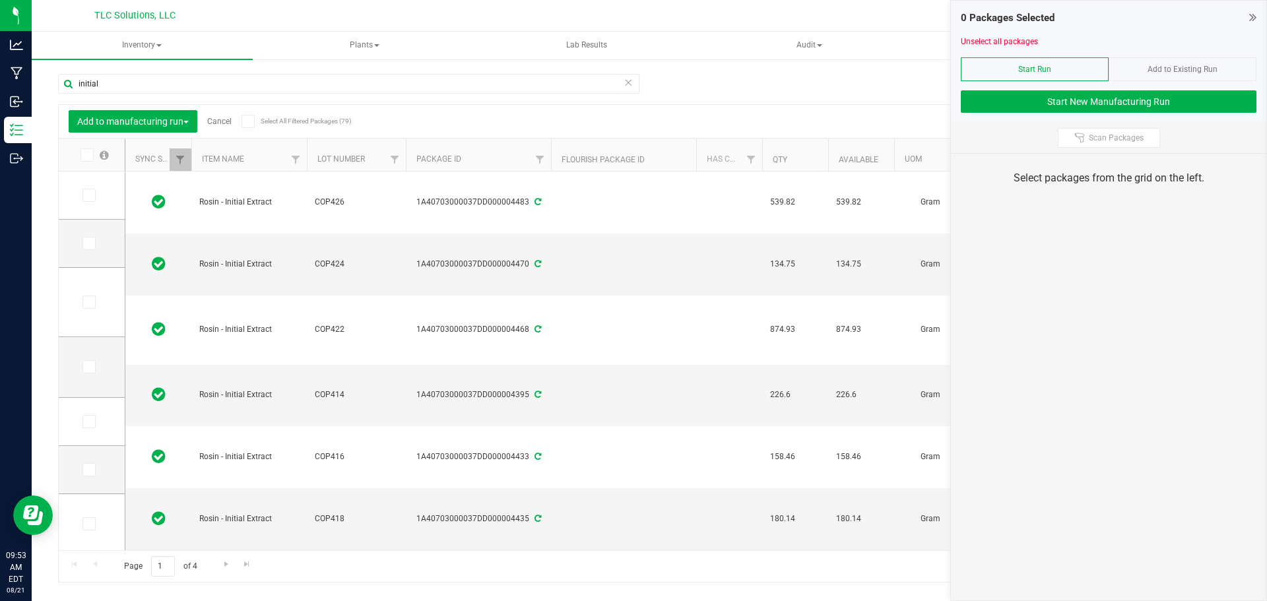
click at [93, 191] on span at bounding box center [88, 195] width 13 height 13
click at [0, 0] on input "checkbox" at bounding box center [0, 0] width 0 height 0
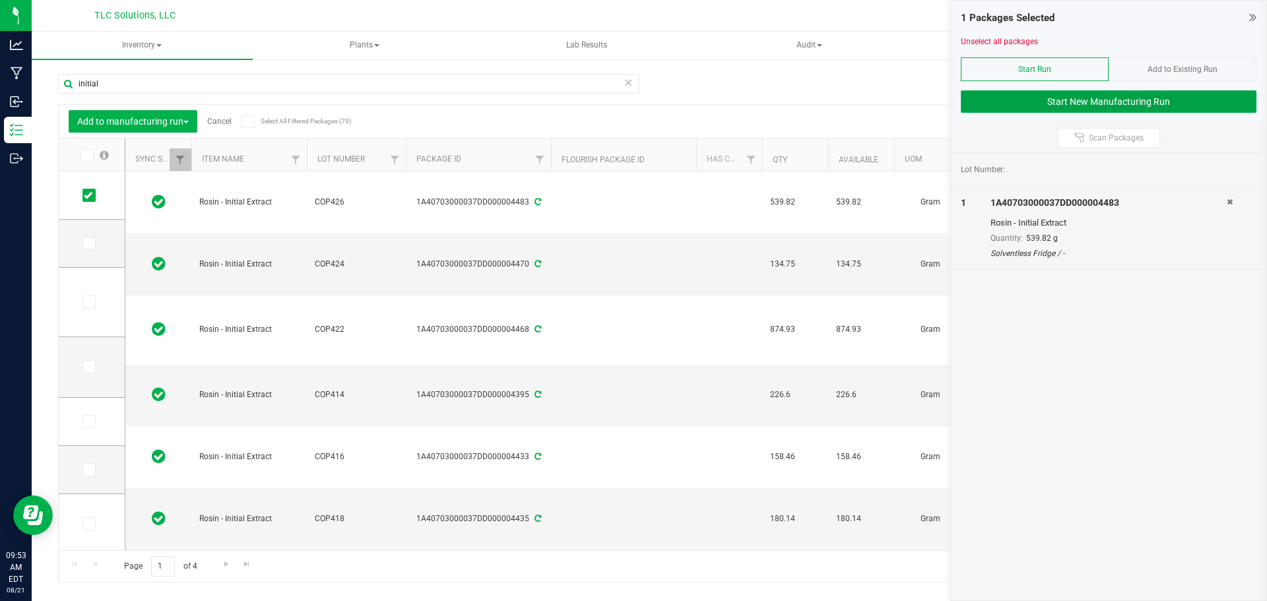
click at [1100, 103] on button "Start New Manufacturing Run" at bounding box center [1109, 101] width 296 height 22
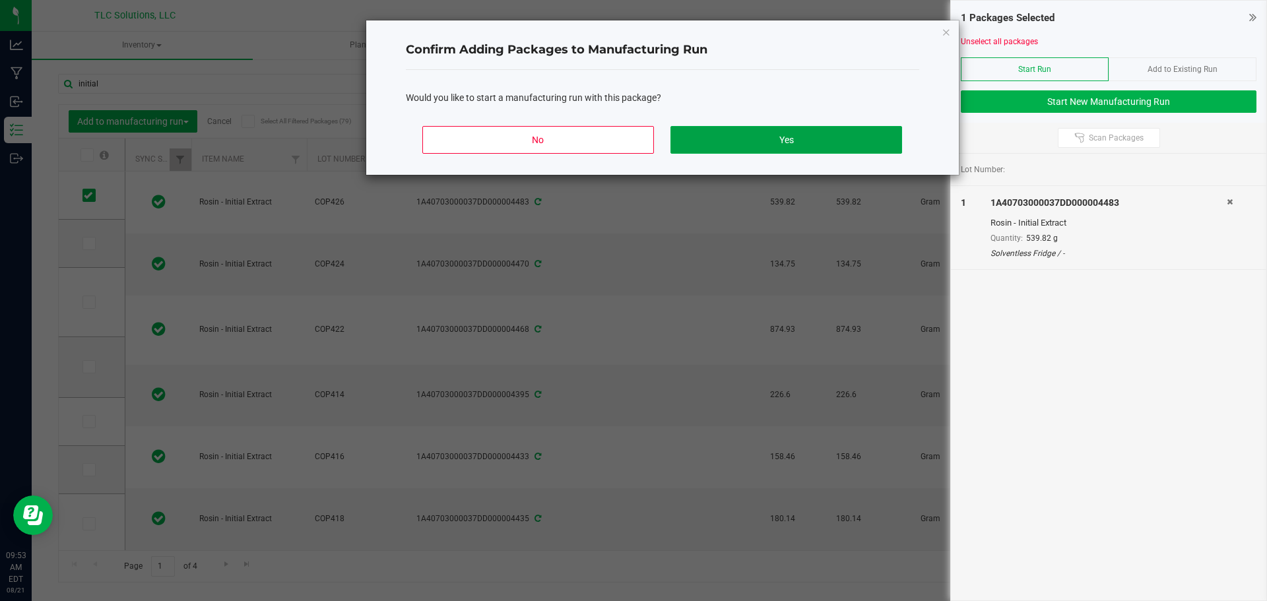
click at [755, 137] on button "Yes" at bounding box center [785, 140] width 231 height 28
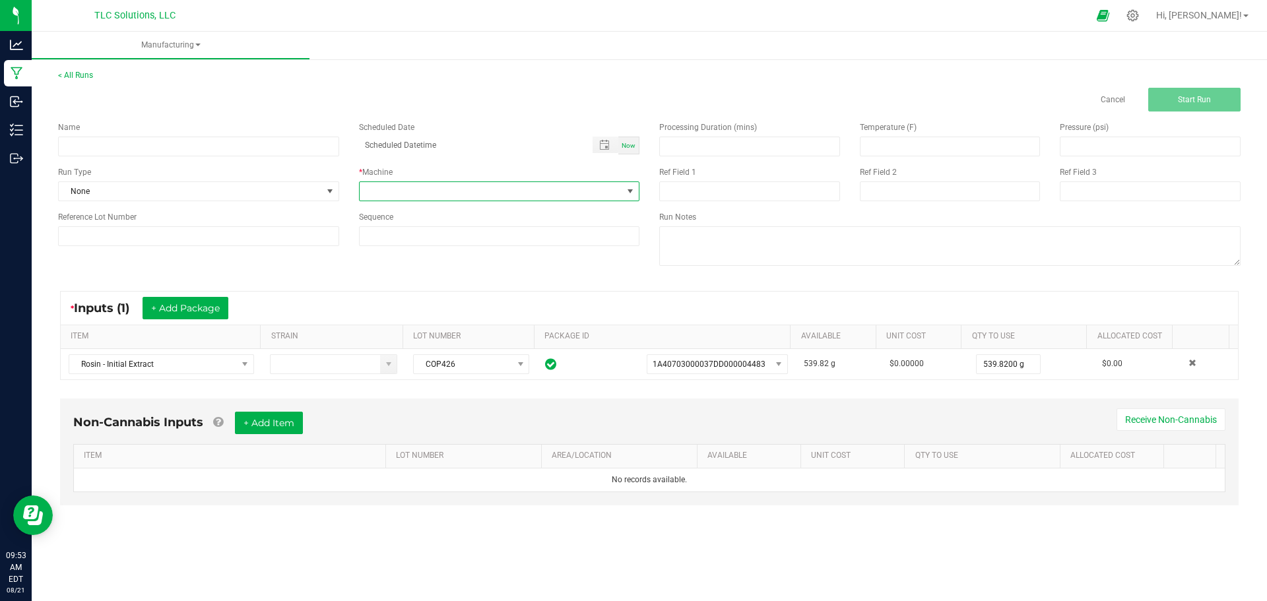
click at [495, 188] on span at bounding box center [491, 191] width 263 height 18
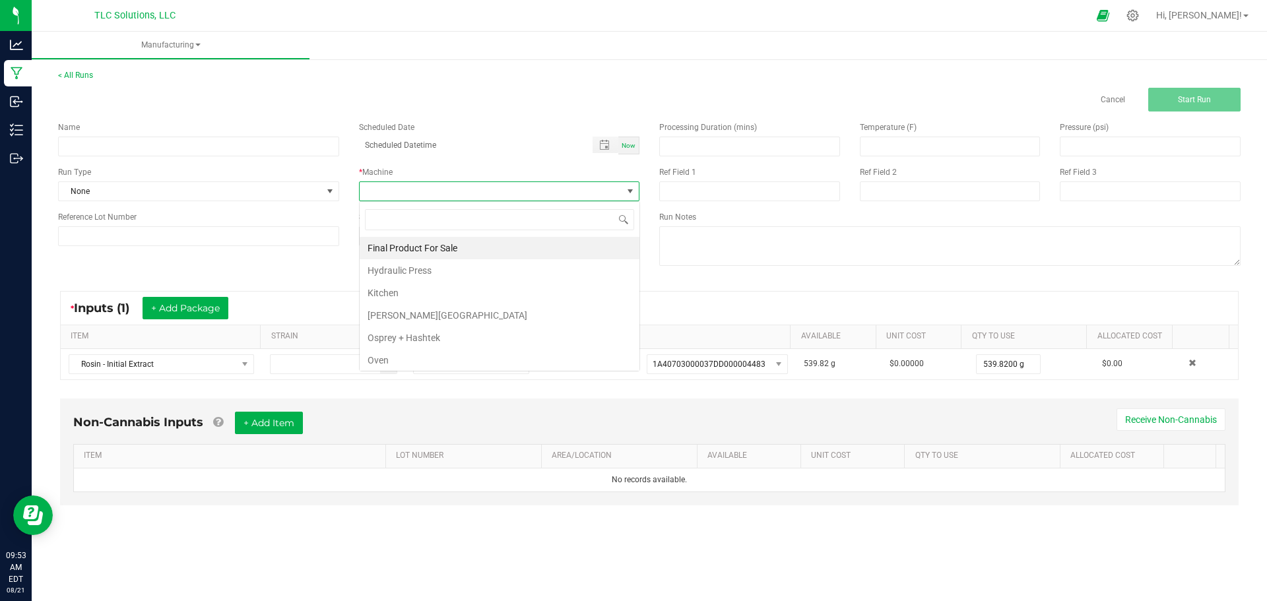
scroll to position [20, 280]
click at [426, 265] on li "Hydraulic Press" at bounding box center [500, 270] width 280 height 22
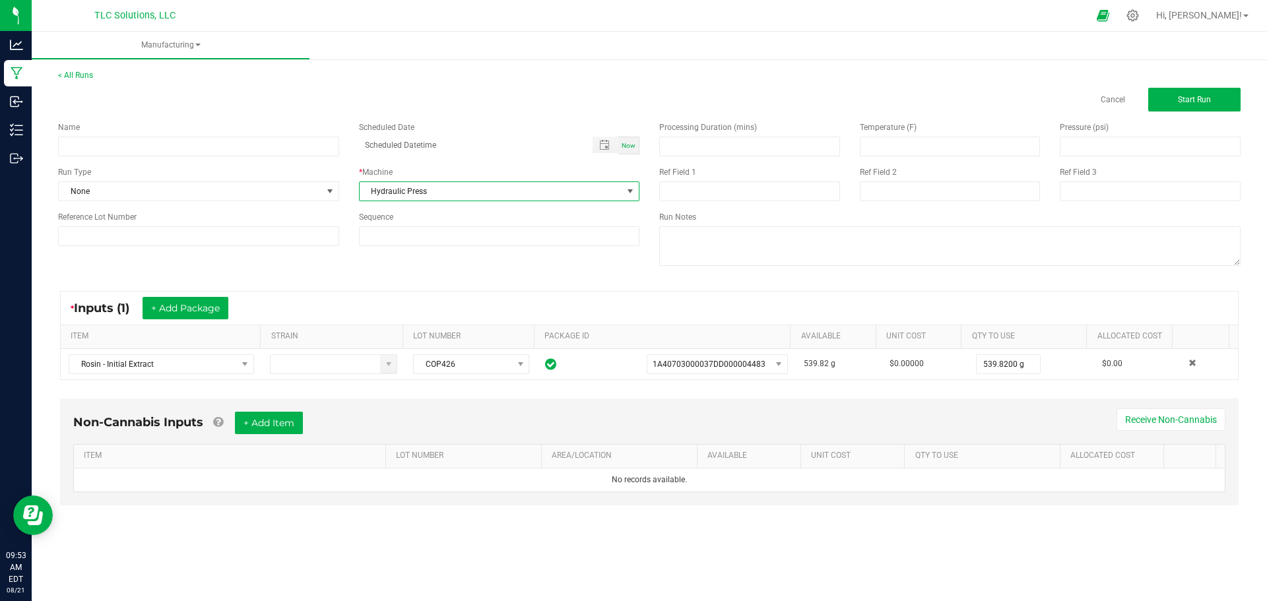
click at [308, 202] on div "Name Scheduled Date Now Run Type None * Machine Hydraulic Press Reference Lot N…" at bounding box center [348, 183] width 601 height 144
click at [294, 189] on span "None" at bounding box center [190, 191] width 263 height 18
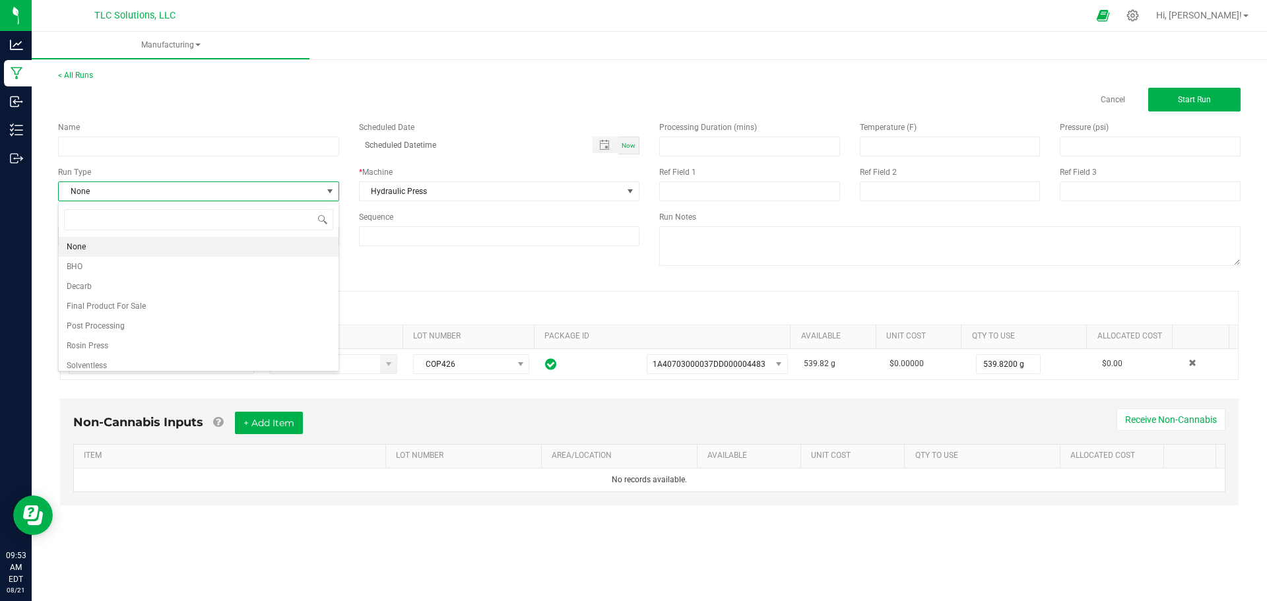
click at [117, 348] on li "Rosin Press" at bounding box center [199, 346] width 280 height 20
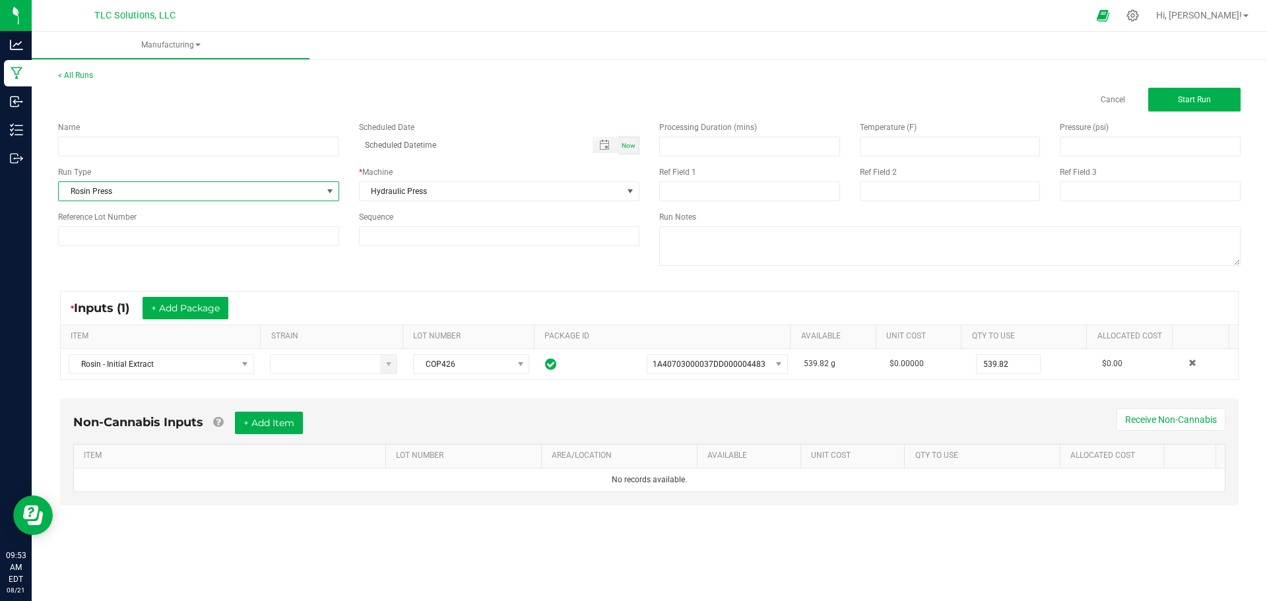
click at [999, 365] on input "539.82" at bounding box center [1007, 364] width 63 height 18
drag, startPoint x: 977, startPoint y: 362, endPoint x: 968, endPoint y: 362, distance: 9.3
click at [976, 362] on span "0335.91" at bounding box center [1008, 364] width 65 height 20
click at [976, 365] on input "0335.91" at bounding box center [1007, 364] width 63 height 18
type input "335.9100 g"
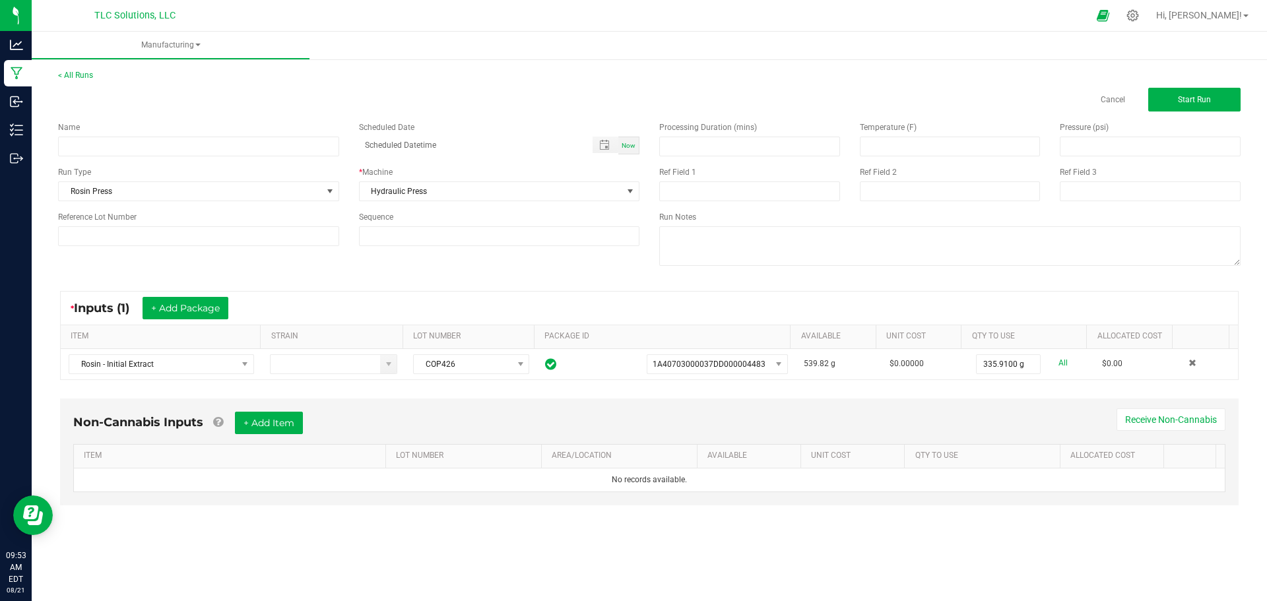
click at [952, 309] on div "* Inputs (1) + Add Package" at bounding box center [649, 308] width 1177 height 33
drag, startPoint x: 281, startPoint y: 426, endPoint x: 391, endPoint y: 416, distance: 110.6
click at [391, 416] on div "Non-Cannabis Inputs + Add Item Receive Non-Cannabis" at bounding box center [649, 428] width 1152 height 32
click at [1190, 94] on button "Start Run" at bounding box center [1194, 100] width 92 height 24
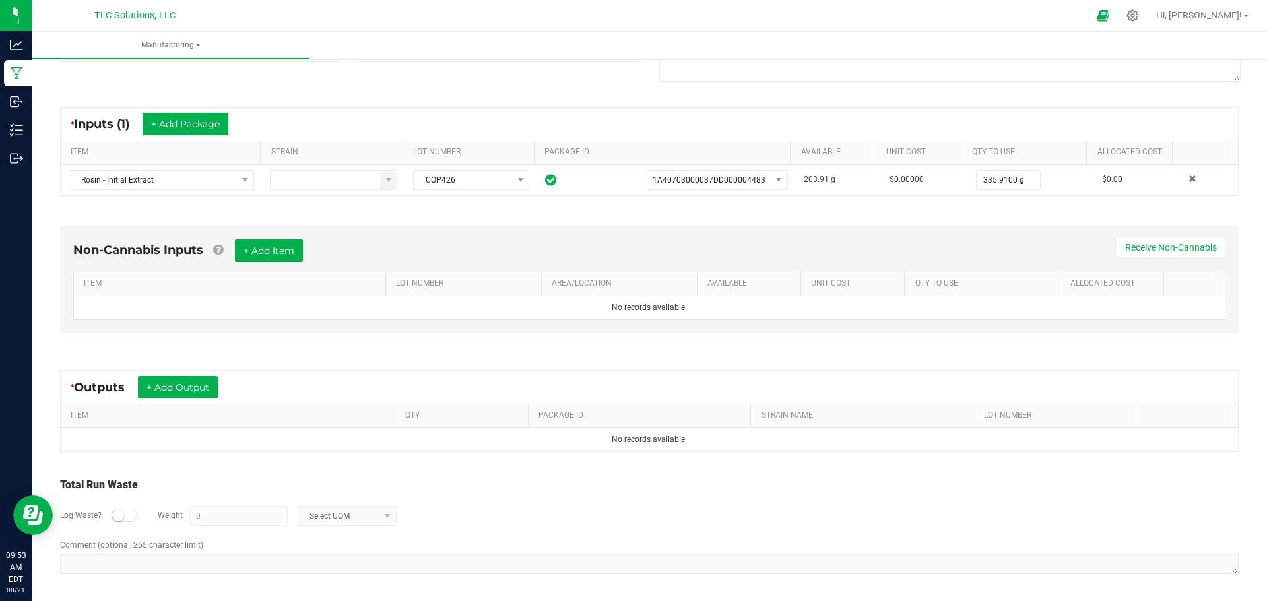
scroll to position [203, 0]
click at [193, 382] on button "+ Add Output" at bounding box center [178, 386] width 80 height 22
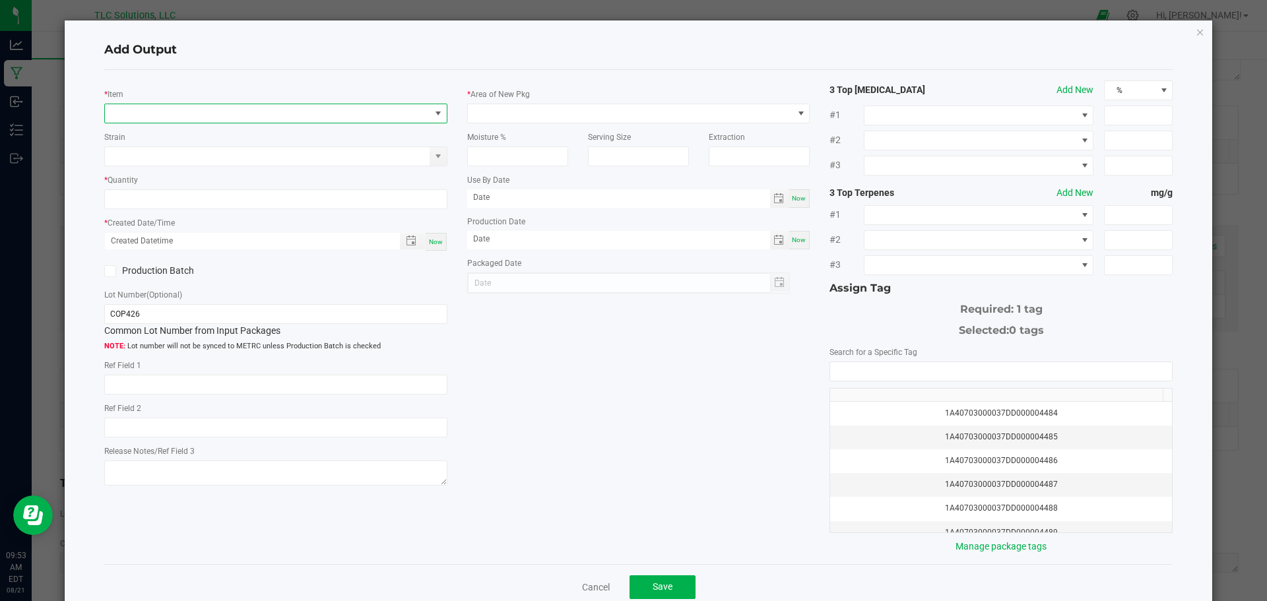
click at [208, 121] on span "NO DATA FOUND" at bounding box center [267, 113] width 325 height 18
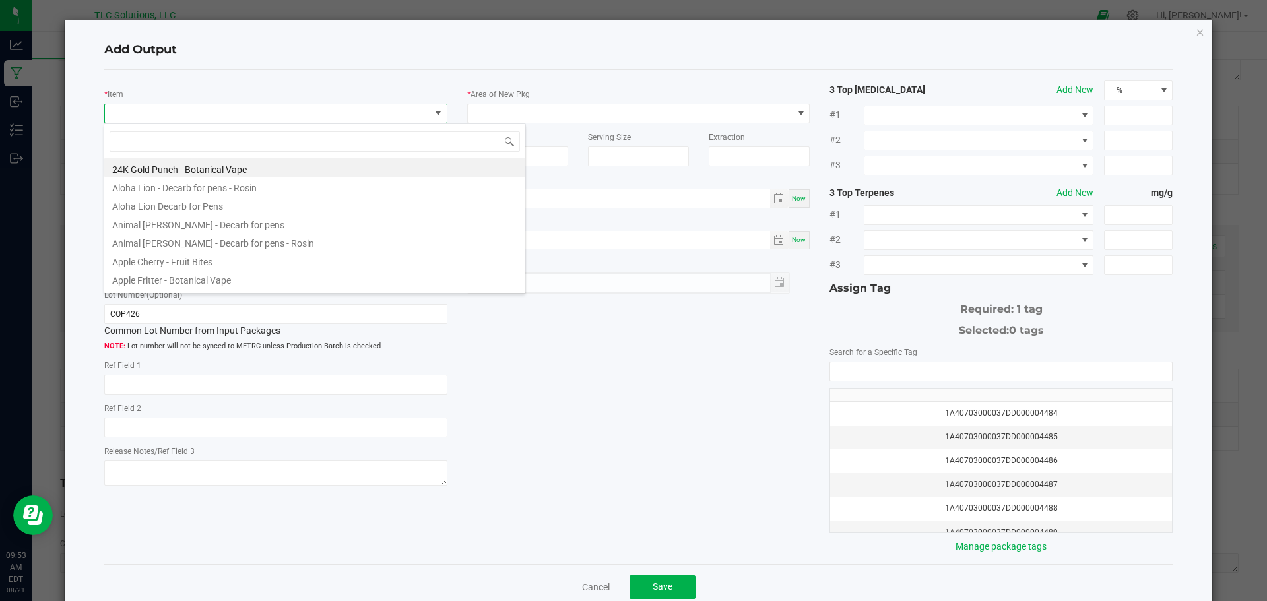
scroll to position [20, 340]
type input "fire bre"
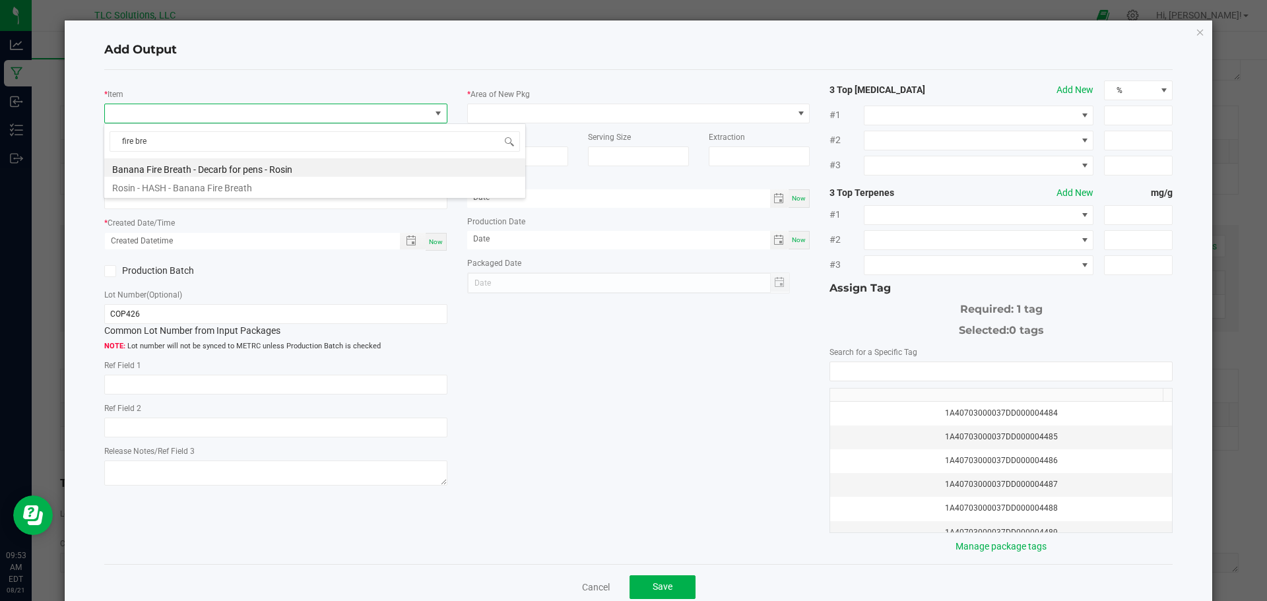
click at [232, 189] on li "Rosin - HASH - Banana Fire Breath" at bounding box center [314, 186] width 421 height 18
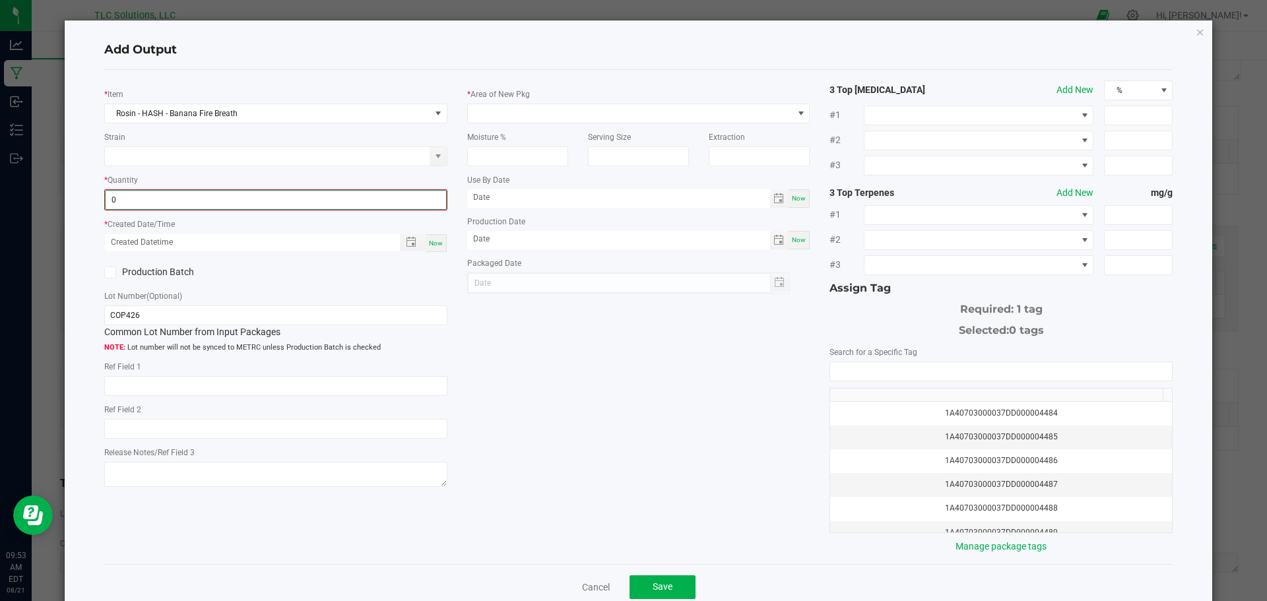
click at [170, 201] on input "0" at bounding box center [276, 200] width 340 height 18
type input "335.9100 g"
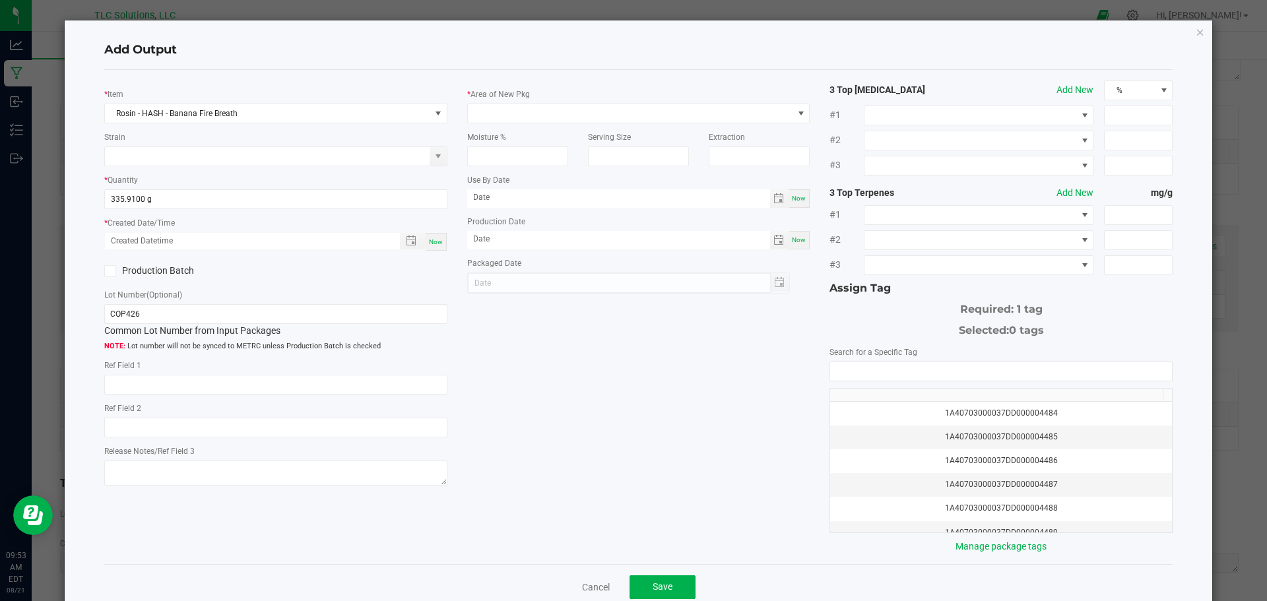
click at [437, 238] on span "Now" at bounding box center [436, 241] width 14 height 7
type input "[DATE] 9:53 AM"
type input "[DATE]"
click at [121, 271] on label "Production Batch" at bounding box center [185, 271] width 162 height 14
click at [0, 0] on input "Production Batch" at bounding box center [0, 0] width 0 height 0
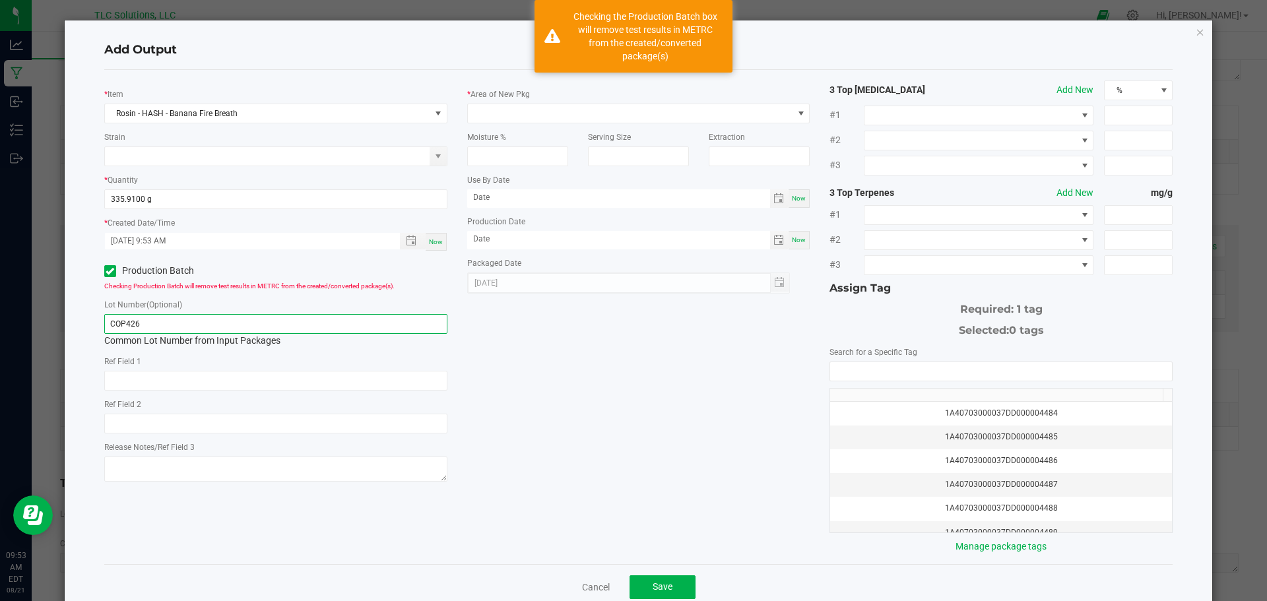
click at [178, 316] on input "COP426" at bounding box center [275, 324] width 343 height 20
type input "COP427"
click at [555, 110] on span at bounding box center [630, 113] width 325 height 18
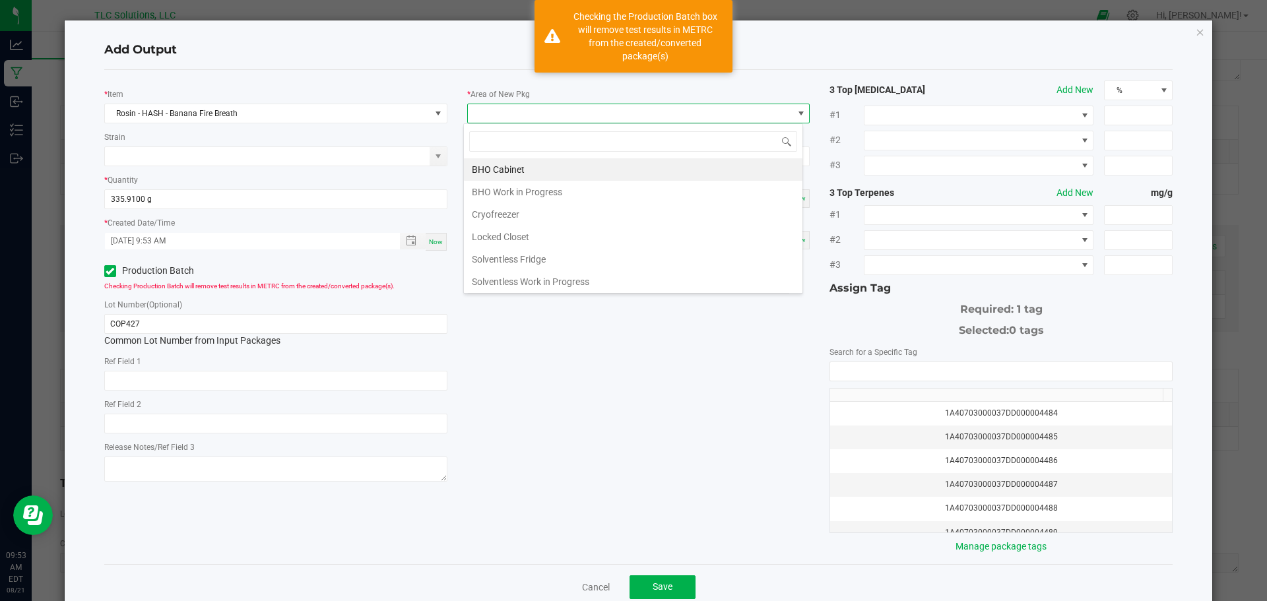
click at [530, 166] on li "BHO Cabinet" at bounding box center [633, 169] width 338 height 22
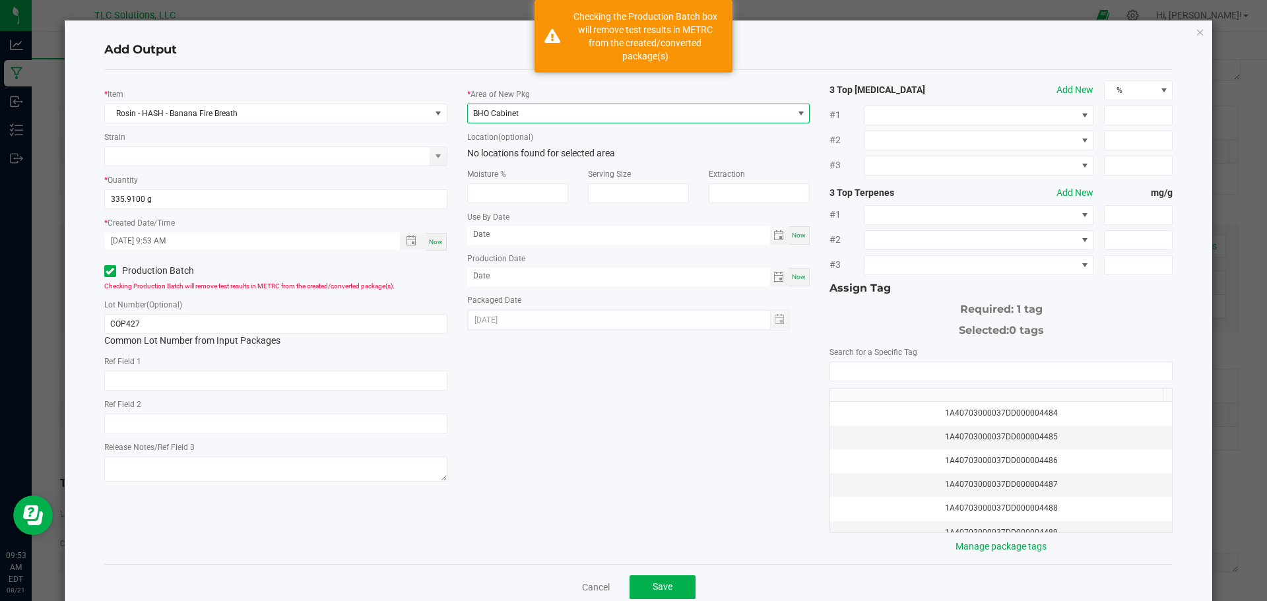
click at [1012, 414] on div "1A40703000037DD000004484" at bounding box center [1001, 413] width 326 height 13
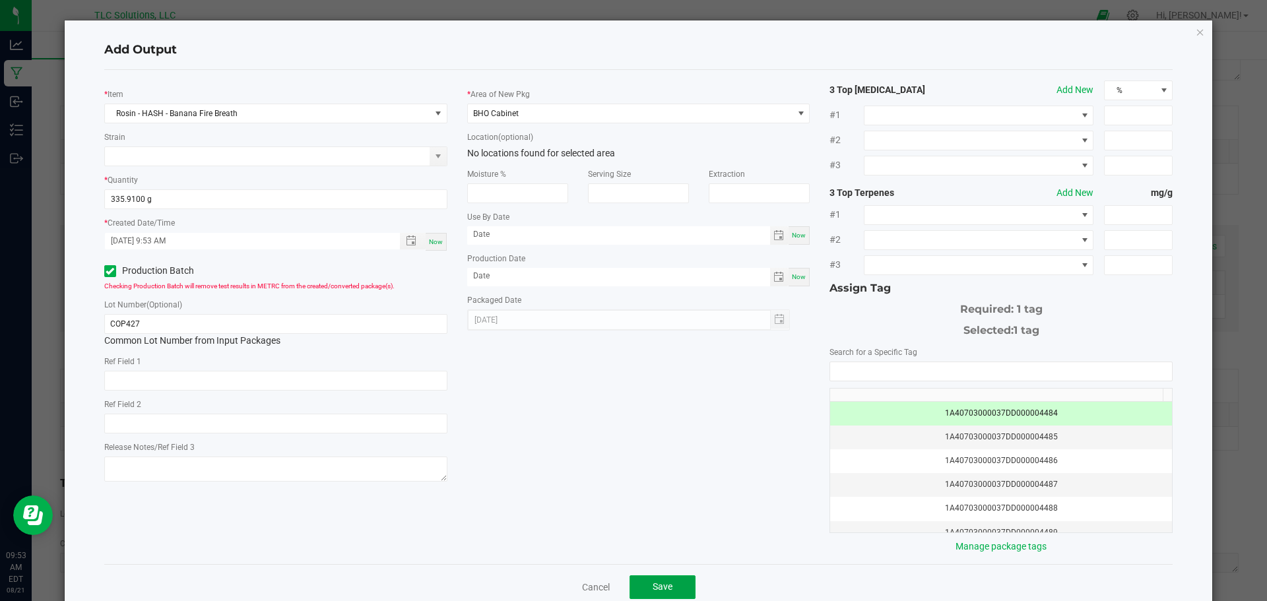
click at [660, 580] on button "Save" at bounding box center [662, 587] width 66 height 24
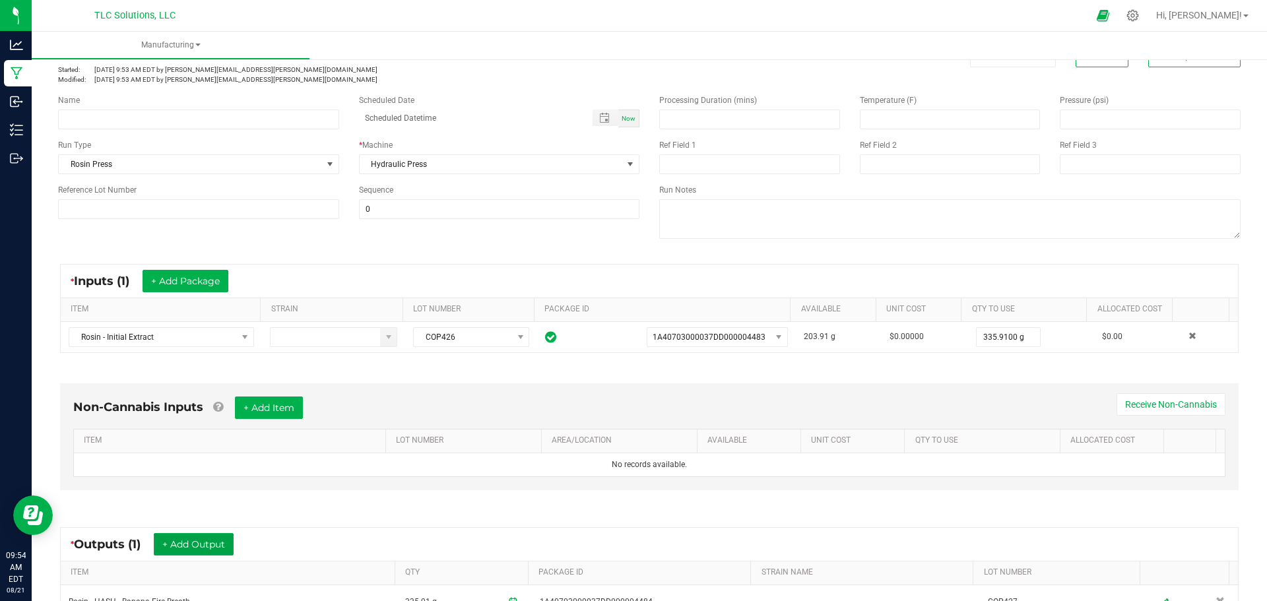
scroll to position [0, 0]
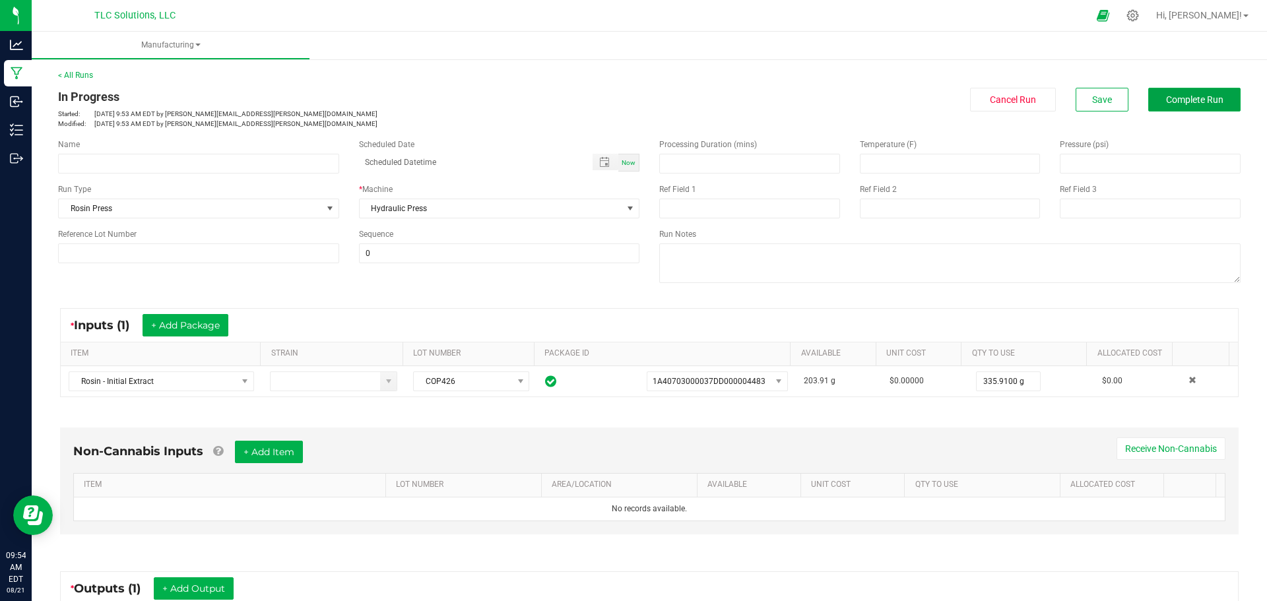
click at [1194, 98] on span "Complete Run" at bounding box center [1194, 99] width 57 height 11
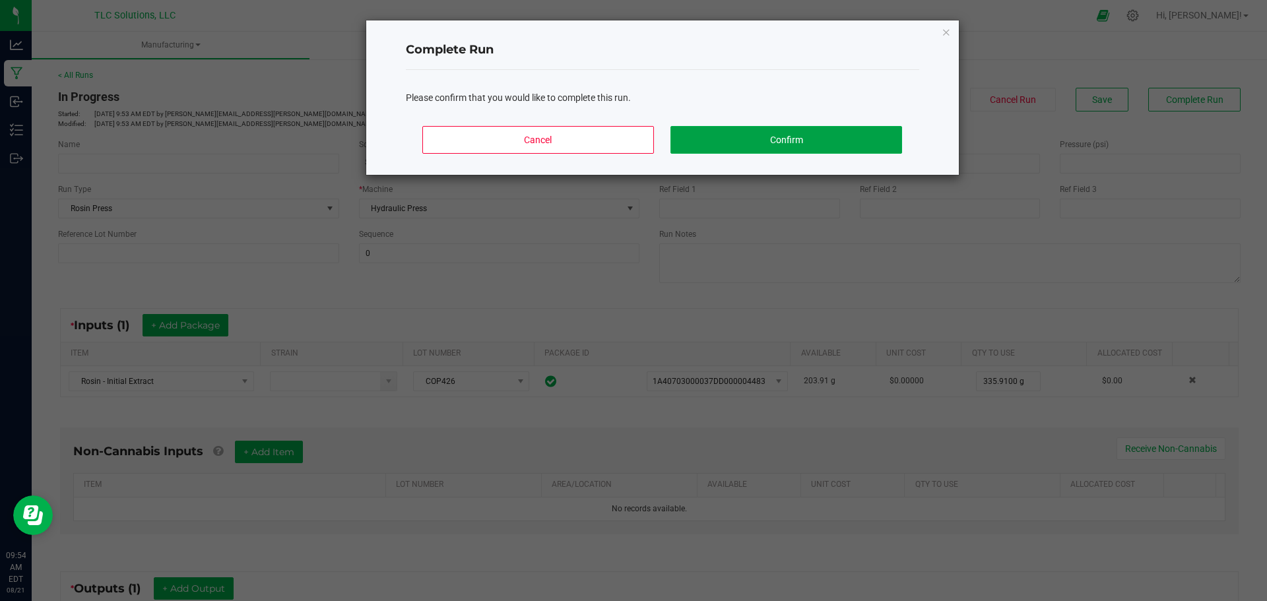
click at [787, 144] on button "Confirm" at bounding box center [785, 140] width 231 height 28
